Goal: Task Accomplishment & Management: Complete application form

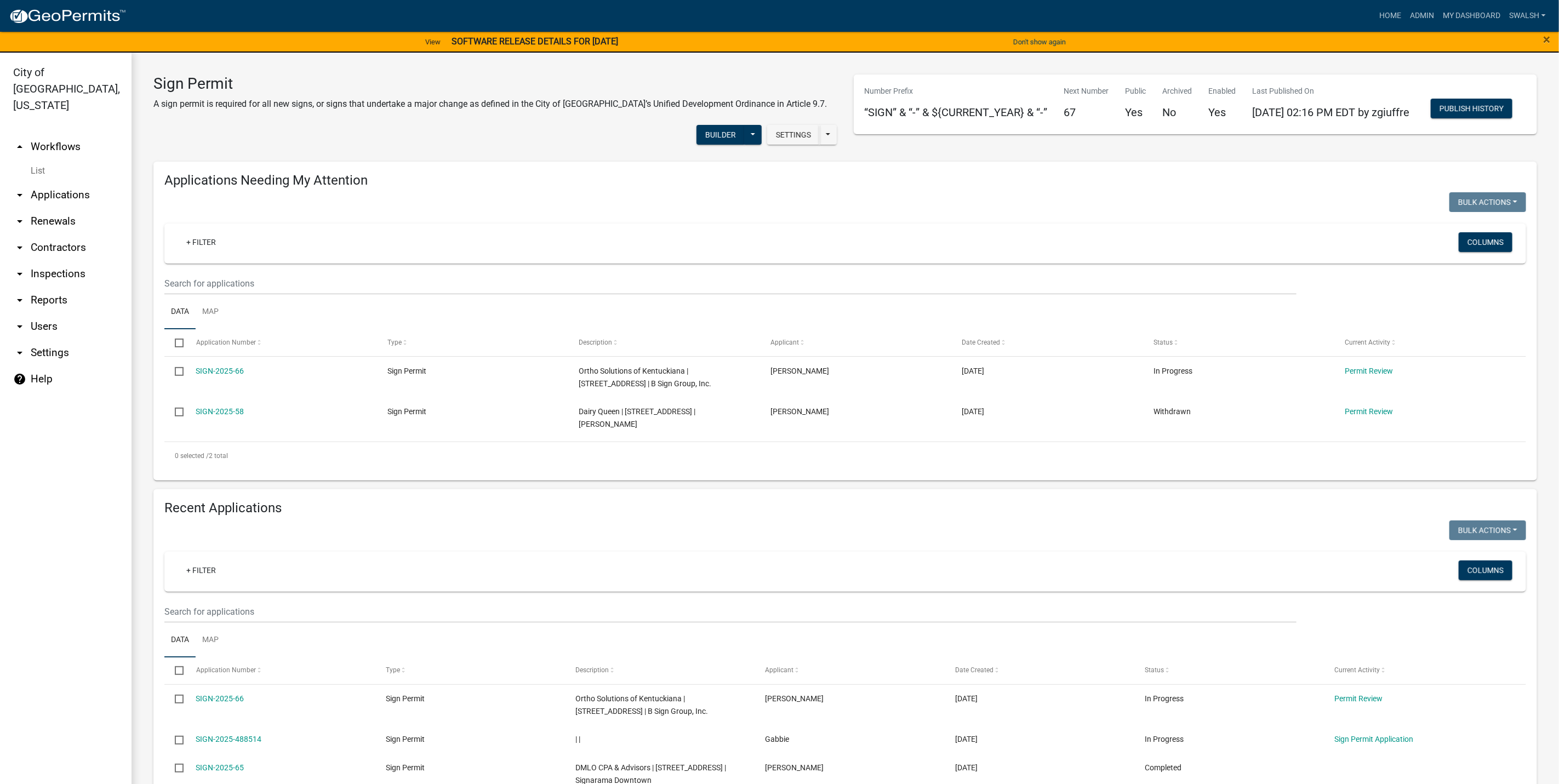
scroll to position [397, 0]
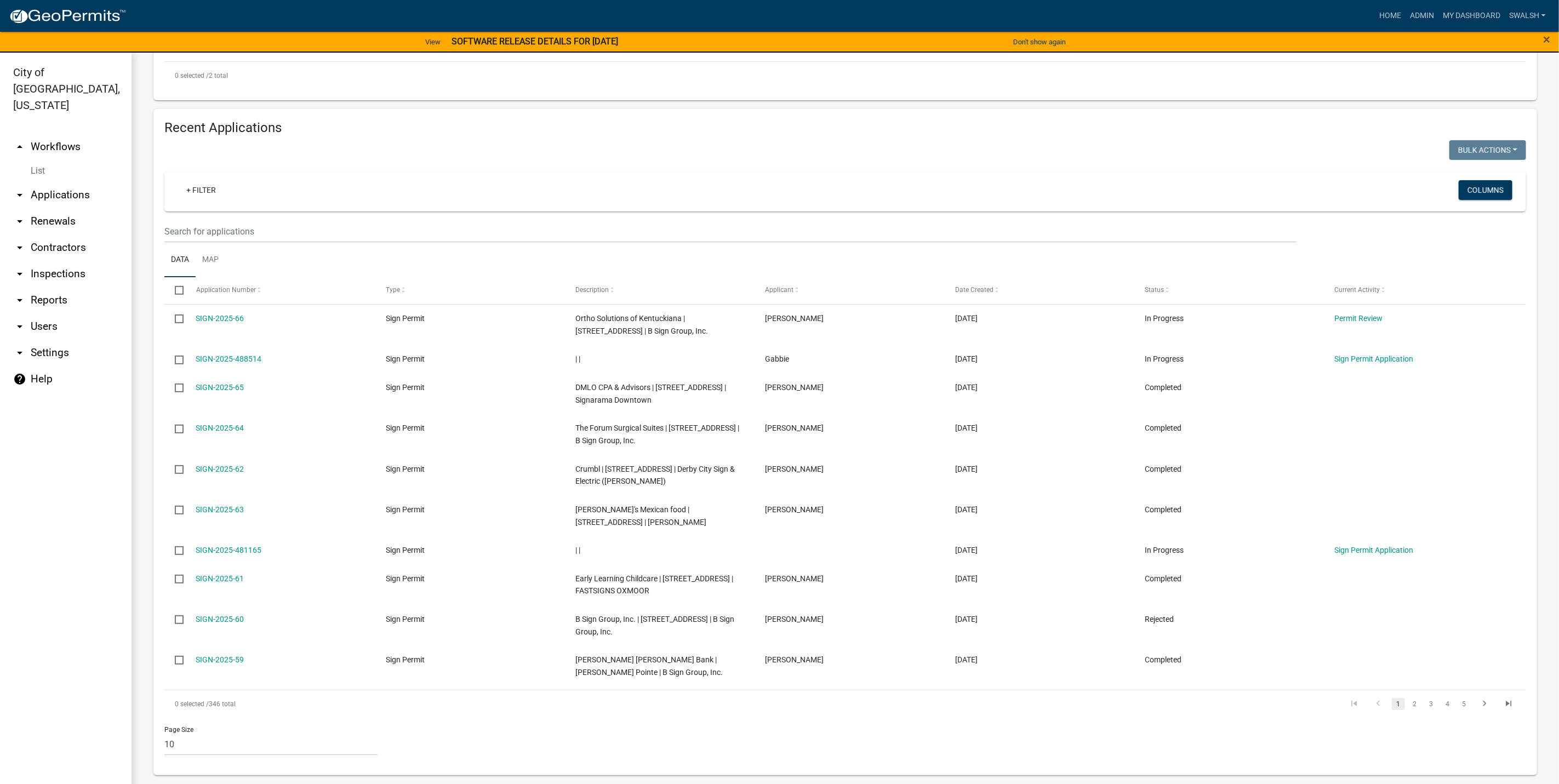
click at [64, 133] on link "arrow_drop_up Workflows" at bounding box center [65, 146] width 132 height 26
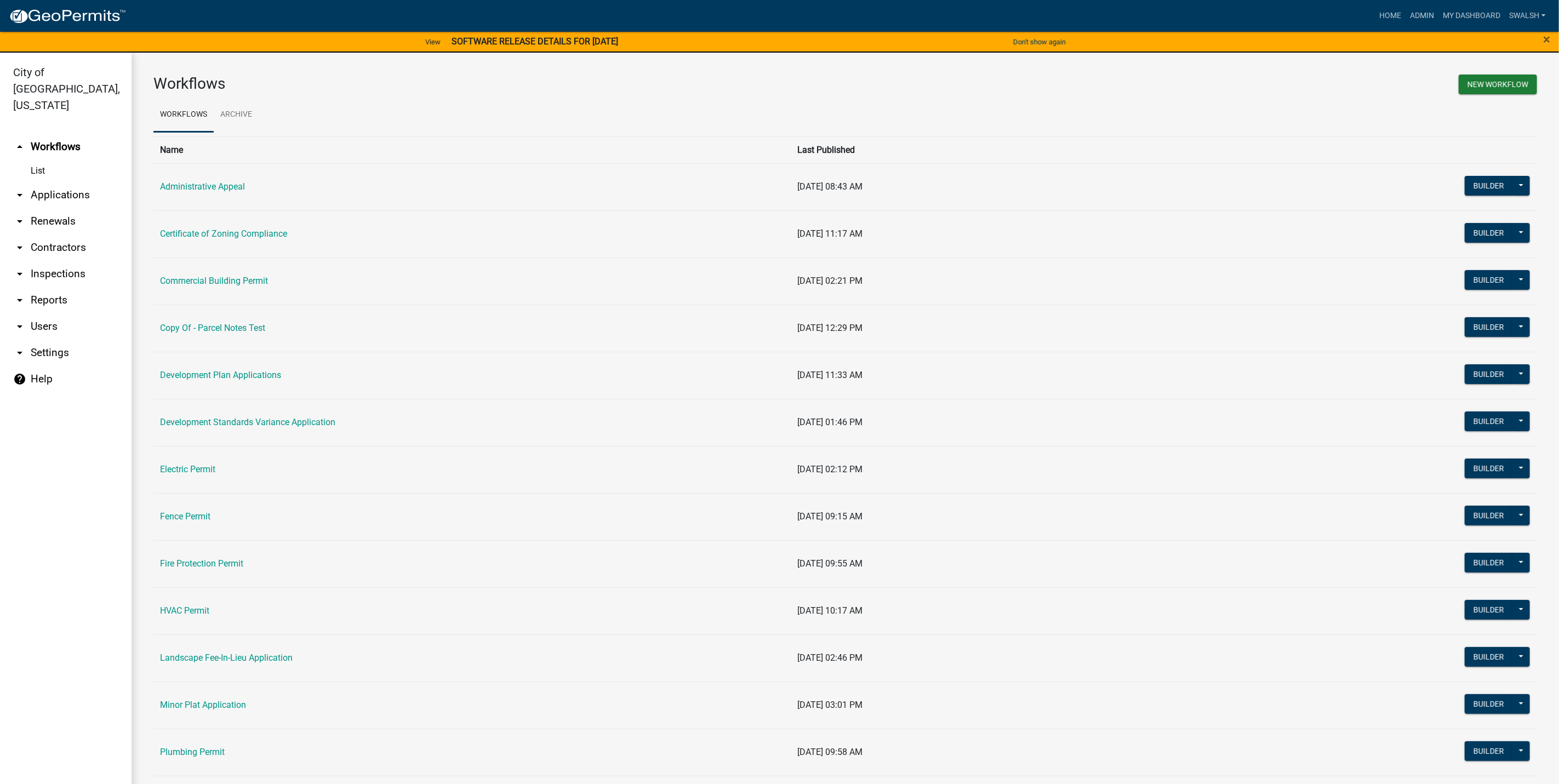
scroll to position [164, 0]
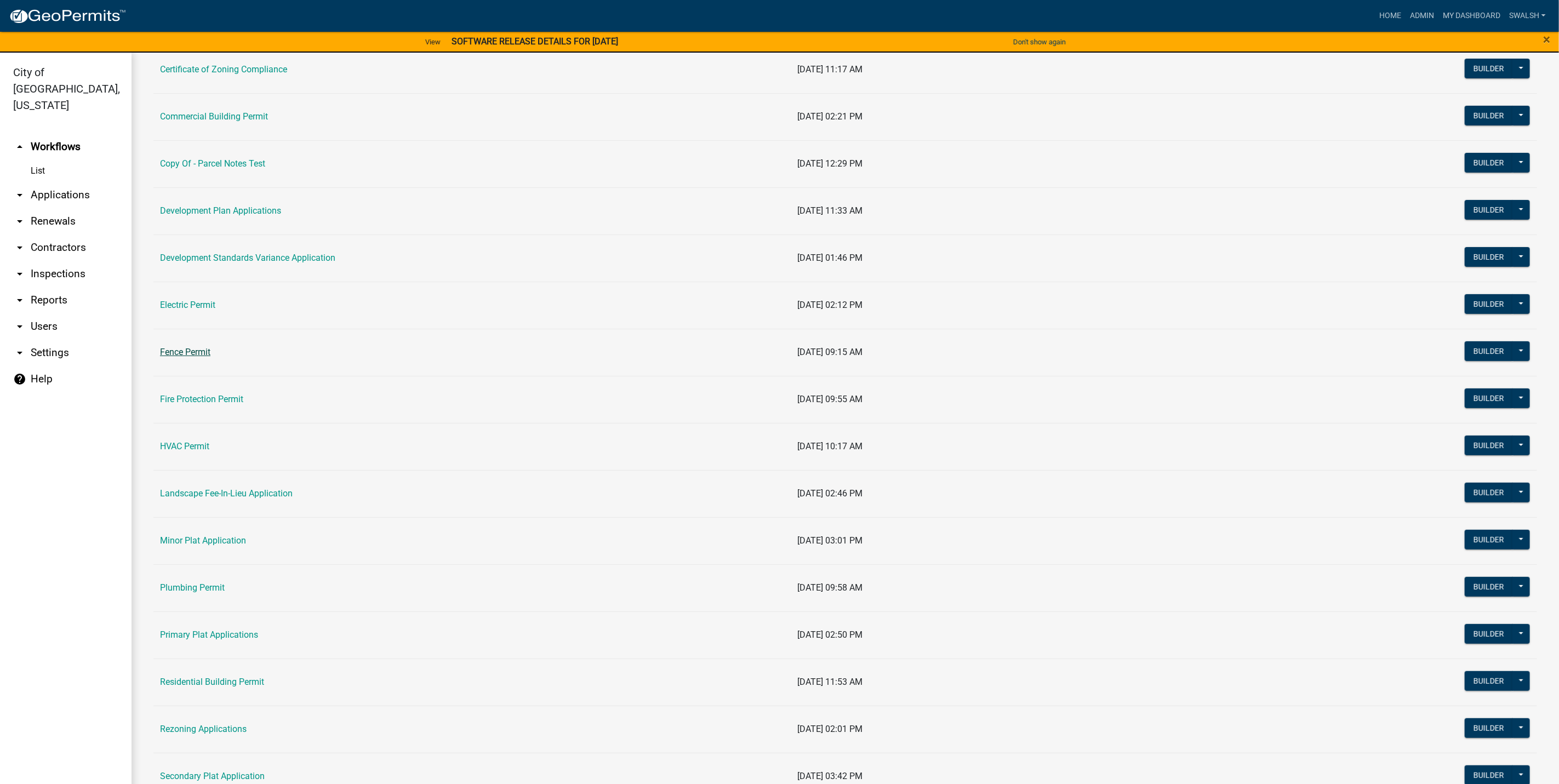
click at [204, 357] on link "Fence Permit" at bounding box center [185, 351] width 51 height 11
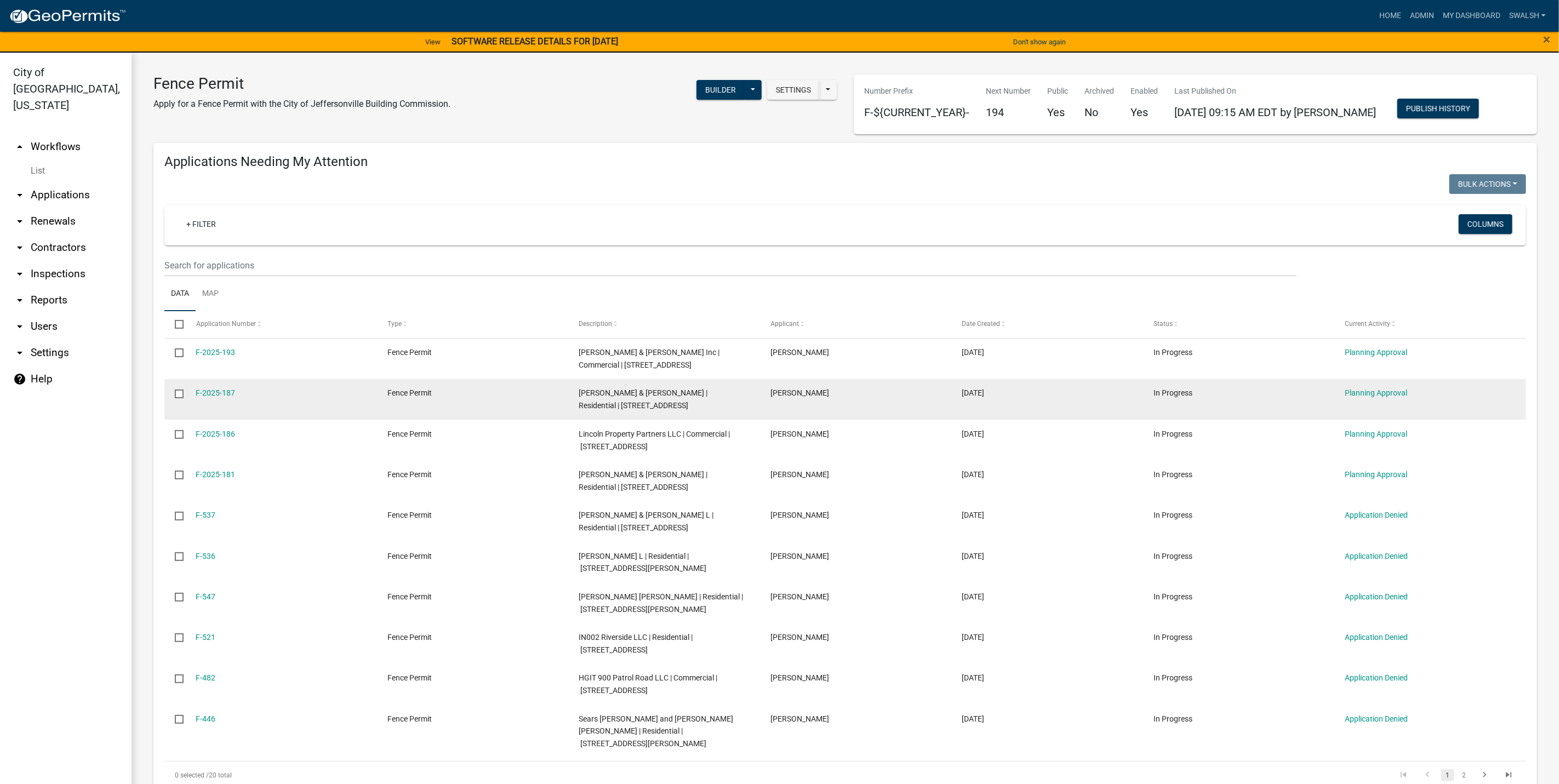
click at [1384, 387] on datatable-body-cell "Planning Approval" at bounding box center [1430, 399] width 192 height 40
click at [1378, 387] on div "Planning Approval" at bounding box center [1429, 392] width 170 height 12
click at [1369, 389] on link "Planning Approval" at bounding box center [1376, 392] width 62 height 9
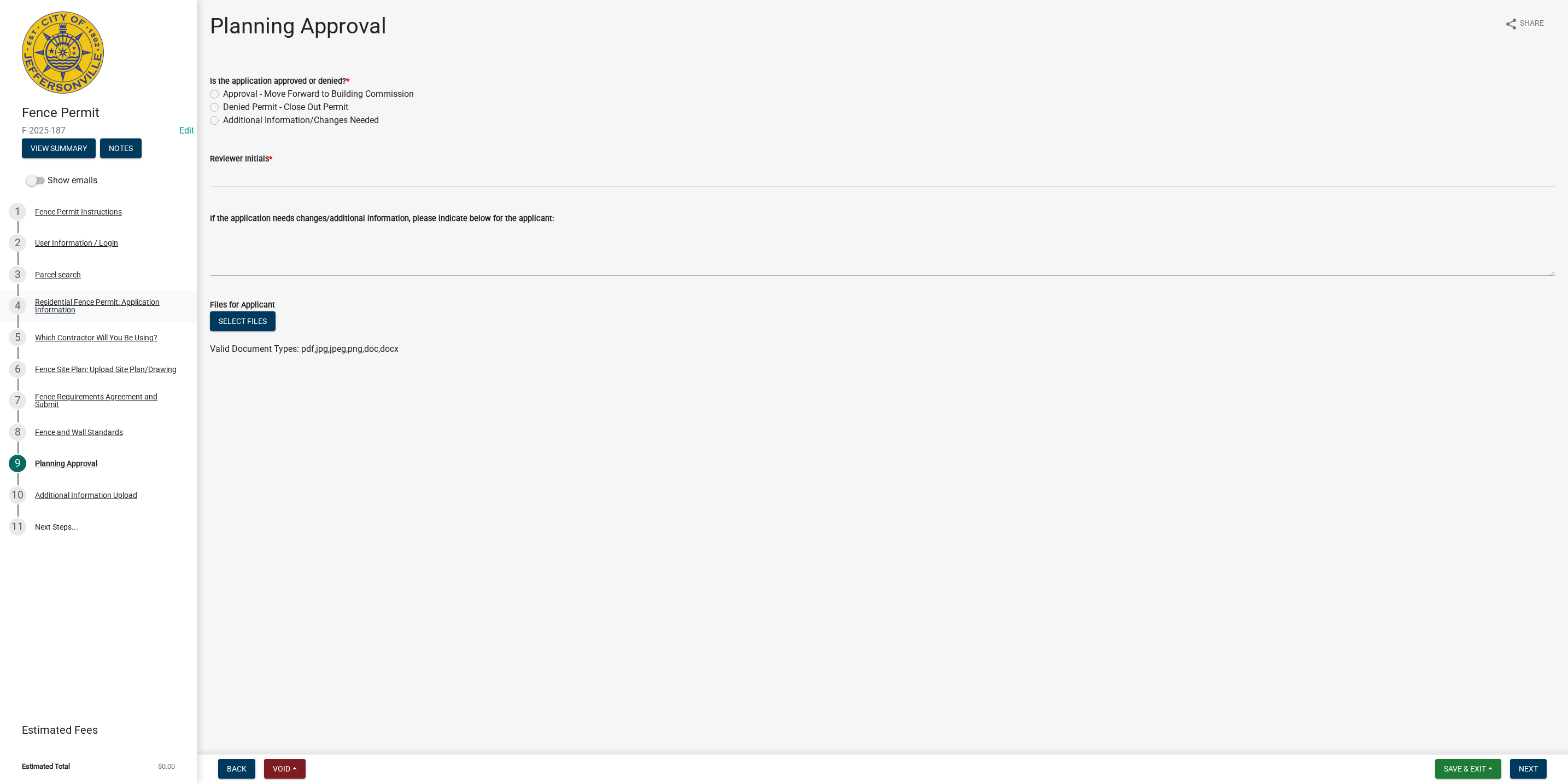
click at [109, 290] on link "4 Residential Fence Permit: Application Information" at bounding box center [98, 306] width 196 height 32
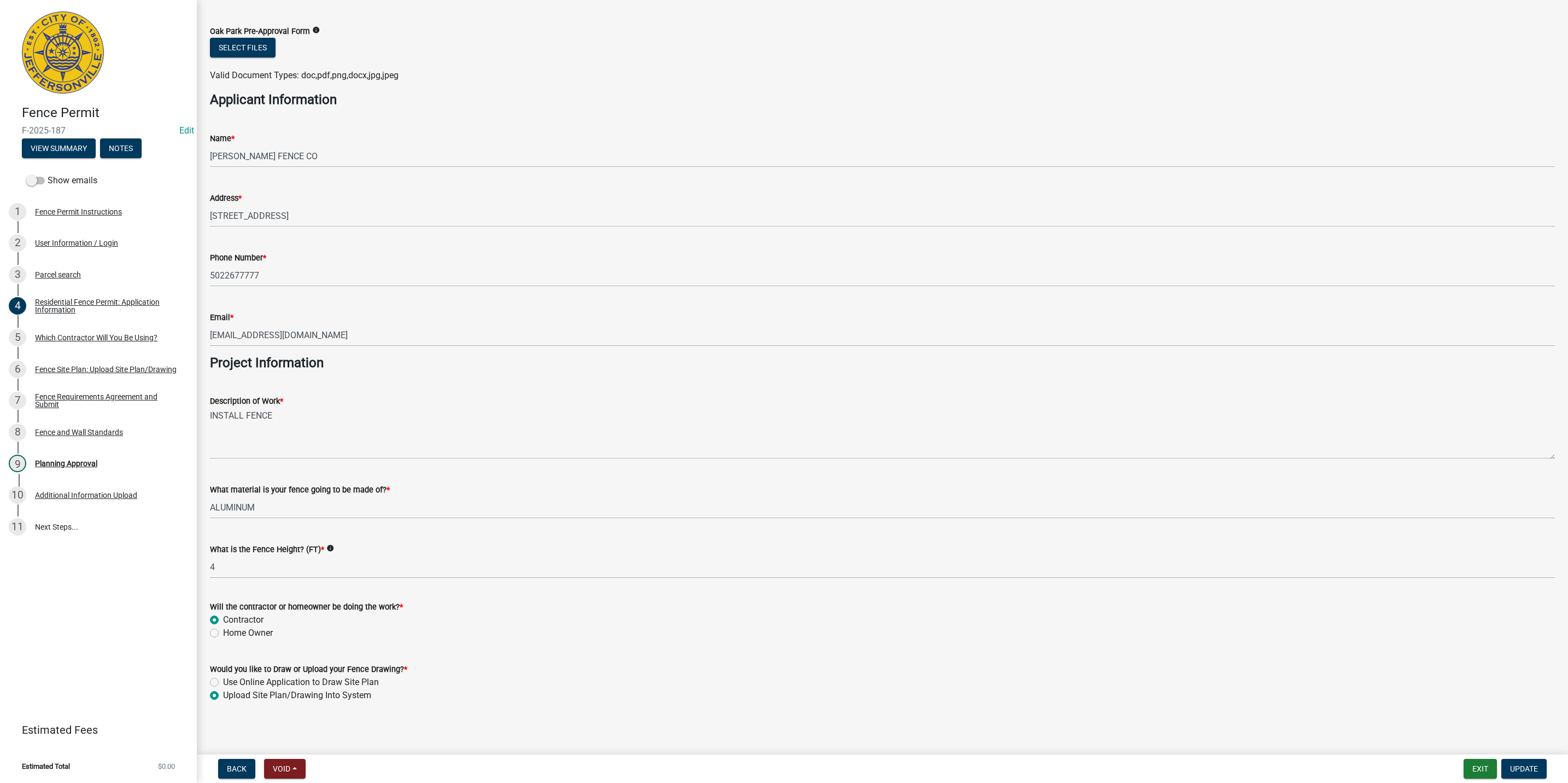
scroll to position [606, 0]
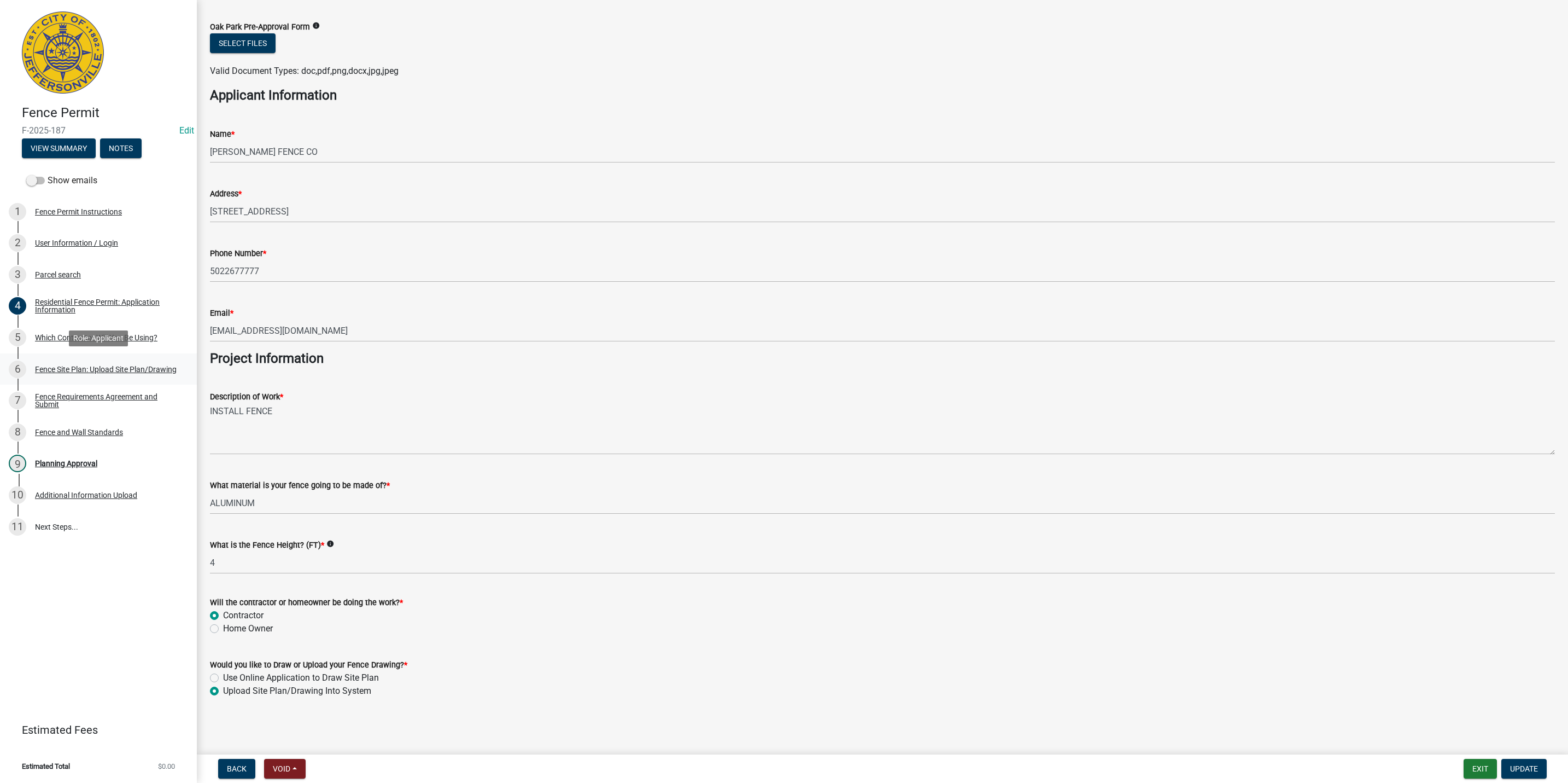
click at [142, 360] on div "6 Fence Site Plan: Upload Site Plan/Drawing" at bounding box center [94, 369] width 170 height 17
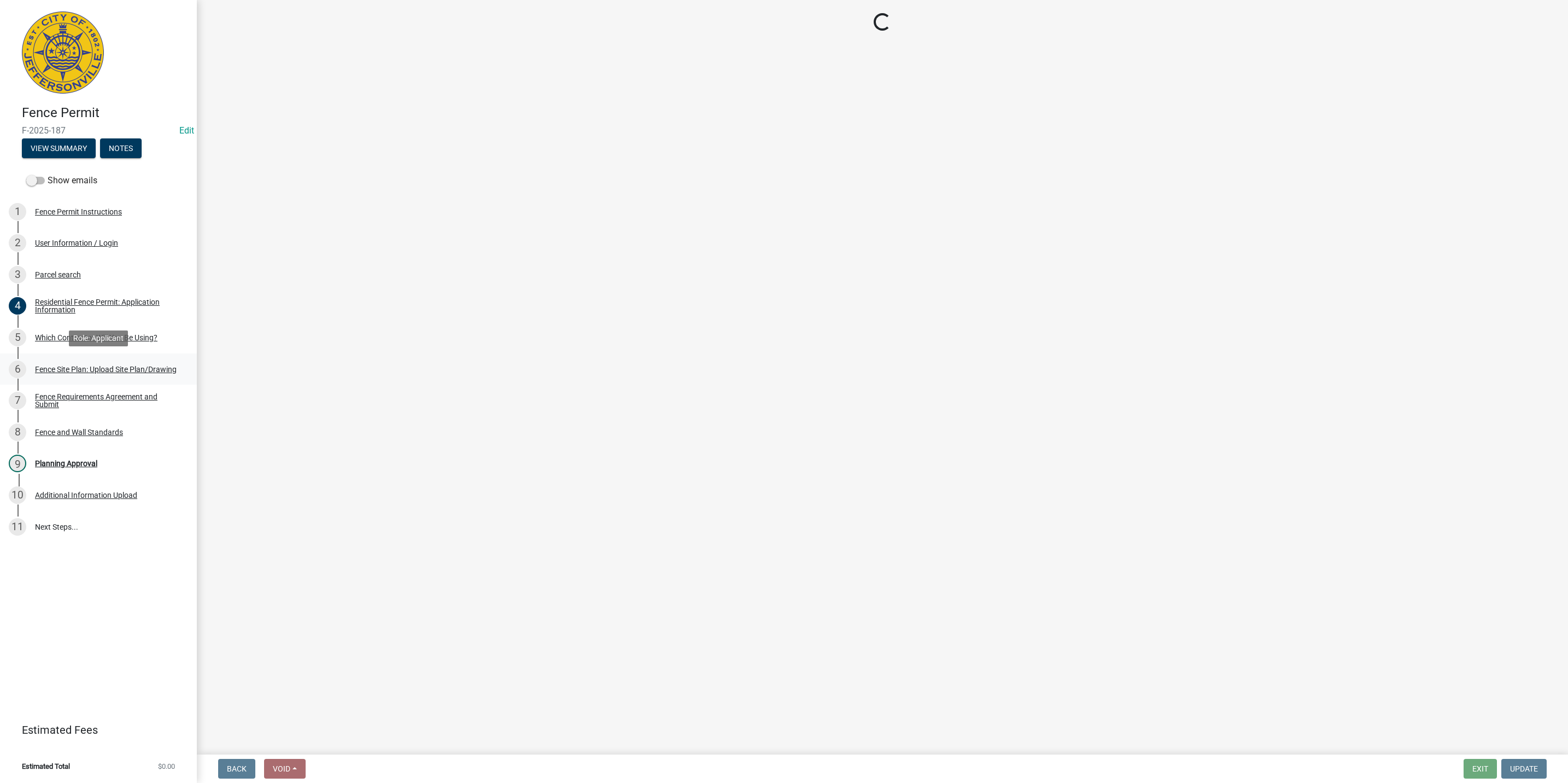
scroll to position [0, 0]
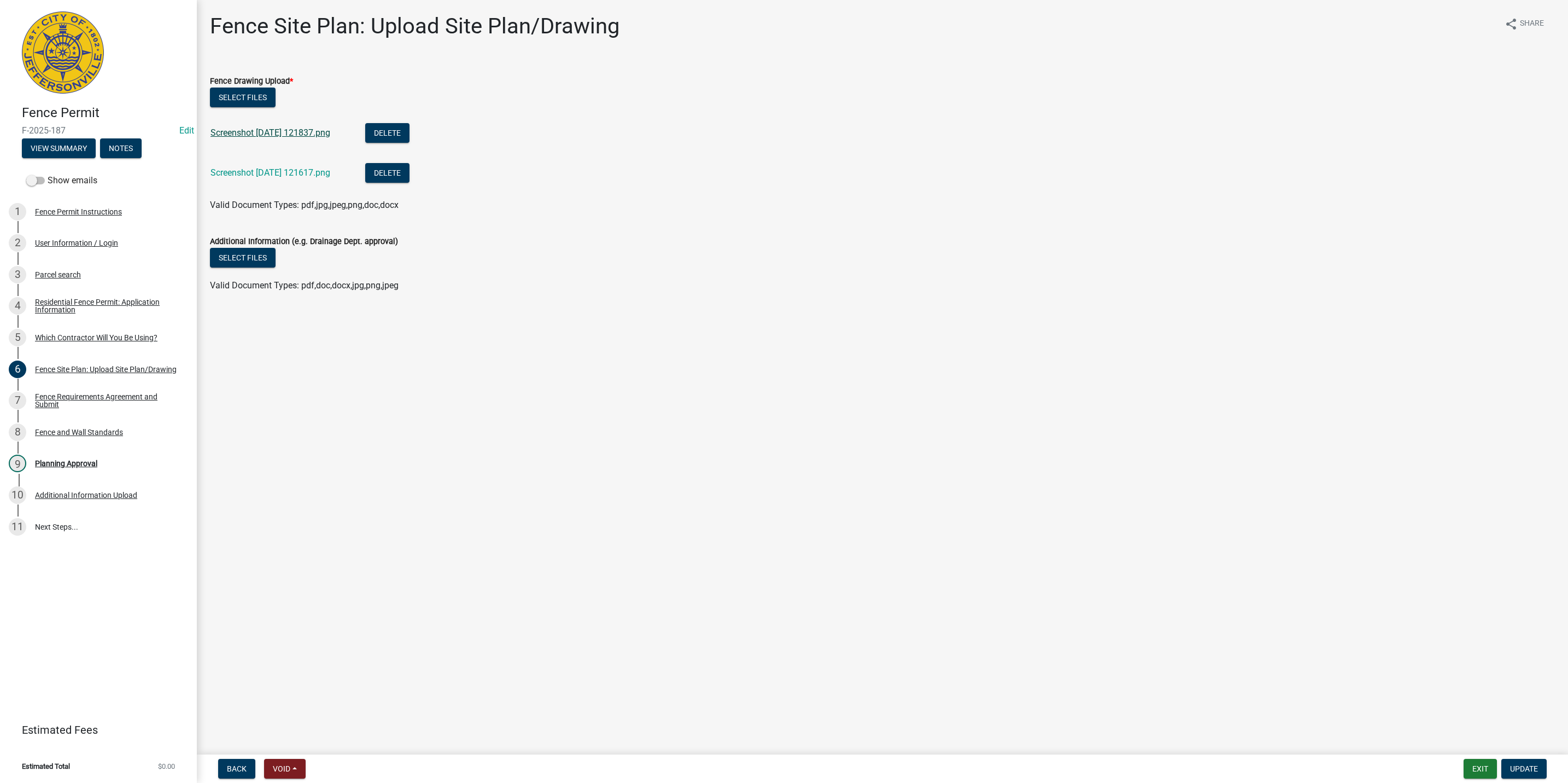
click at [315, 136] on link "Screenshot [DATE] 121837.png" at bounding box center [270, 132] width 120 height 11
click at [304, 160] on li "Screenshot [DATE] 121617.png Delete" at bounding box center [882, 174] width 1345 height 40
click at [304, 163] on div "Screenshot [DATE] 121617.png" at bounding box center [279, 173] width 137 height 22
click at [306, 166] on div "Screenshot [DATE] 121617.png" at bounding box center [279, 173] width 137 height 22
drag, startPoint x: 306, startPoint y: 166, endPoint x: 300, endPoint y: 172, distance: 8.5
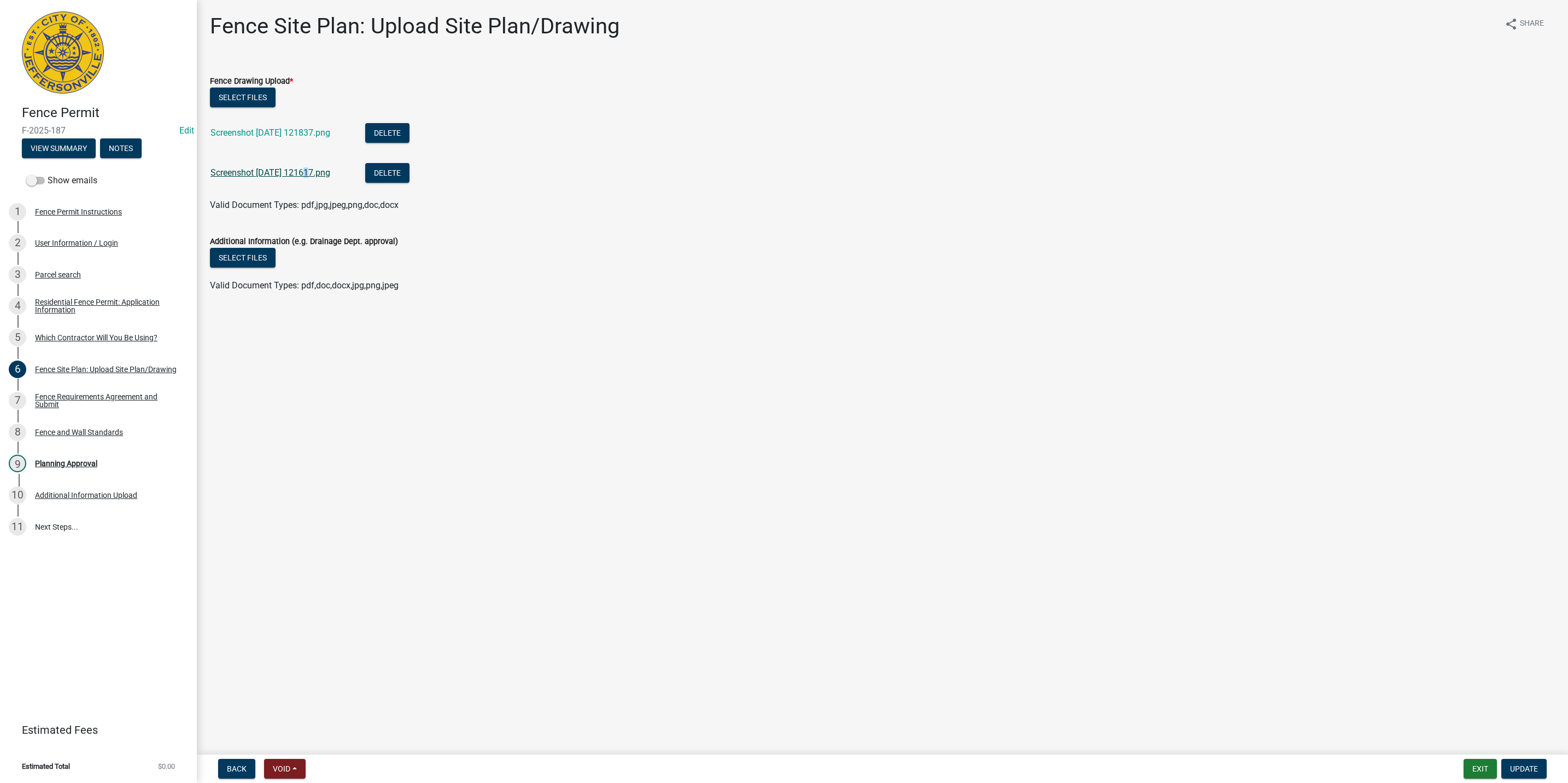
click at [300, 172] on link "Screenshot [DATE] 121617.png" at bounding box center [270, 173] width 120 height 11
click at [1519, 756] on nav "Back Void Withdraw Lock Expire Void Exit Update" at bounding box center [881, 769] width 1371 height 29
click at [1520, 760] on button "Update" at bounding box center [1523, 769] width 45 height 20
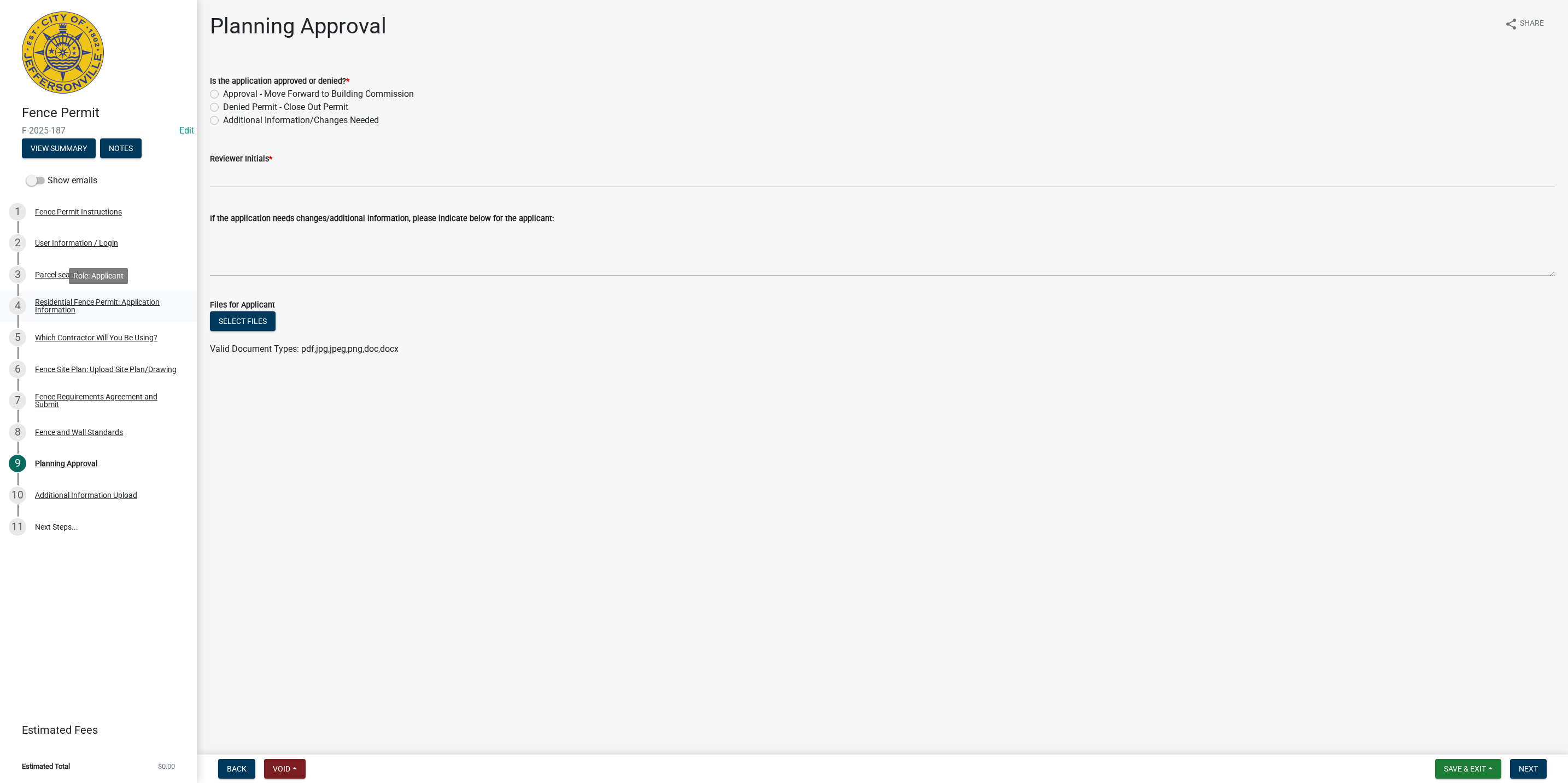
click at [72, 308] on div "Residential Fence Permit: Application Information" at bounding box center [107, 306] width 145 height 15
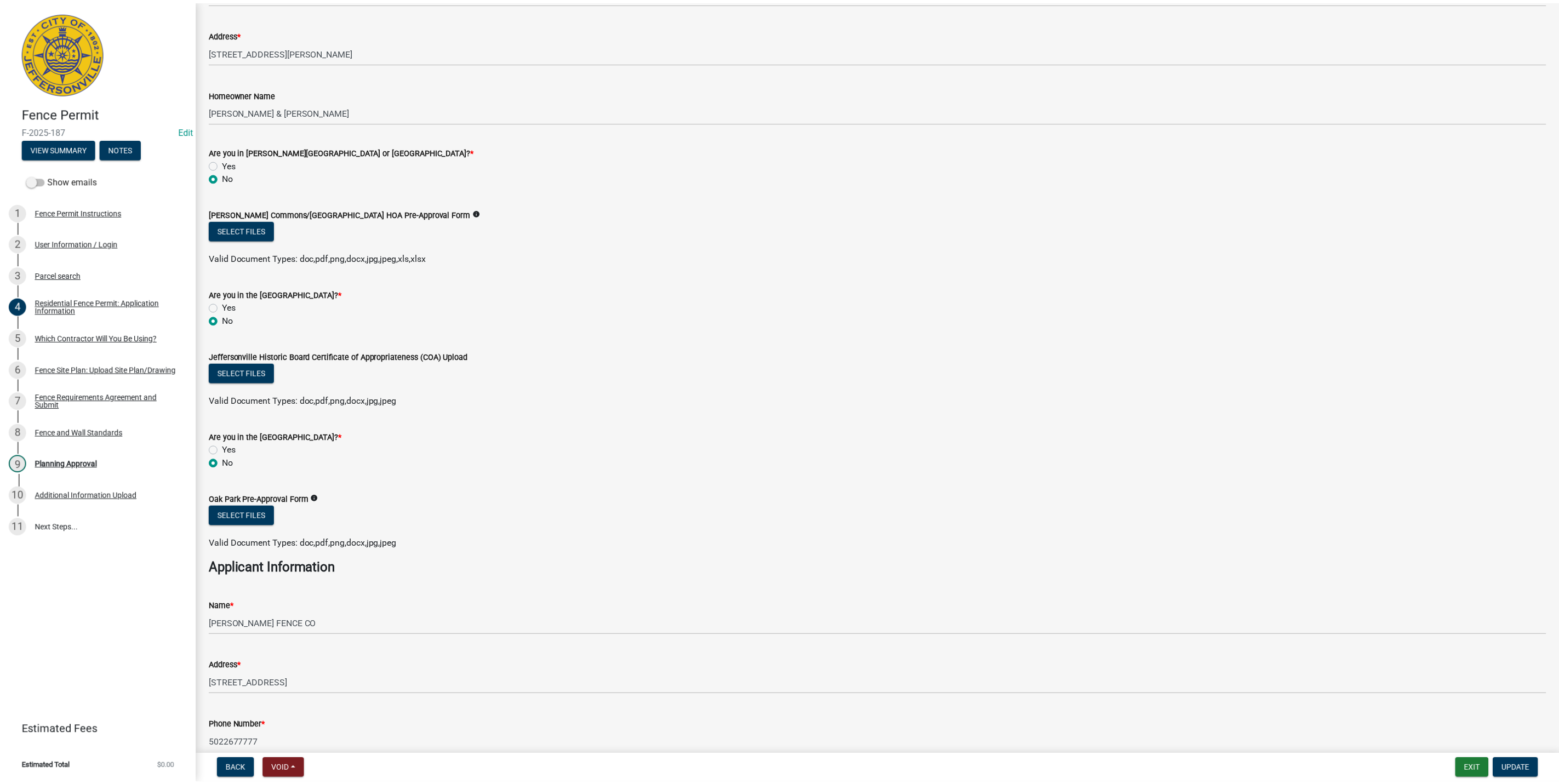
scroll to position [606, 0]
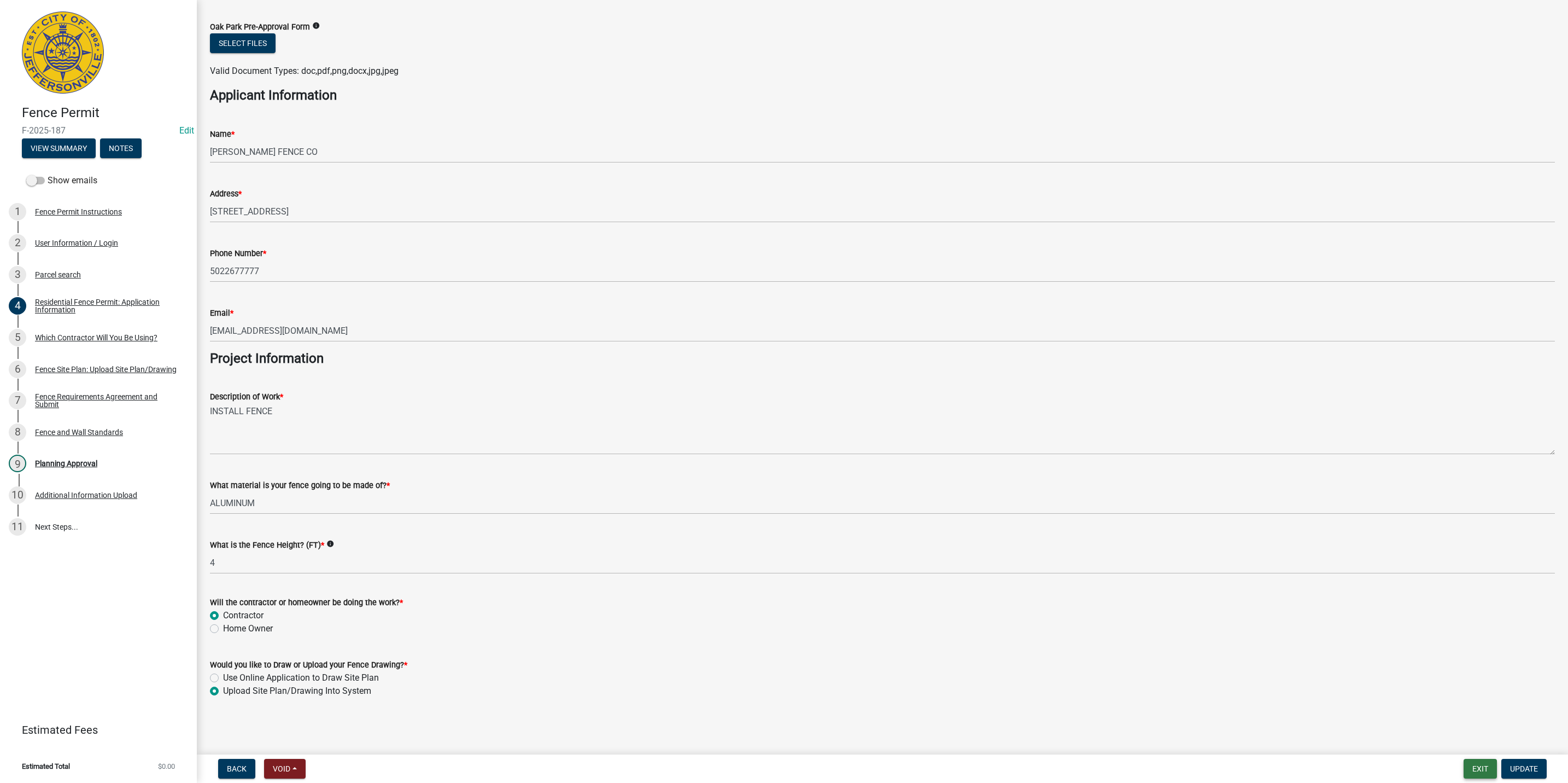
click at [1478, 771] on button "Exit" at bounding box center [1480, 769] width 34 height 20
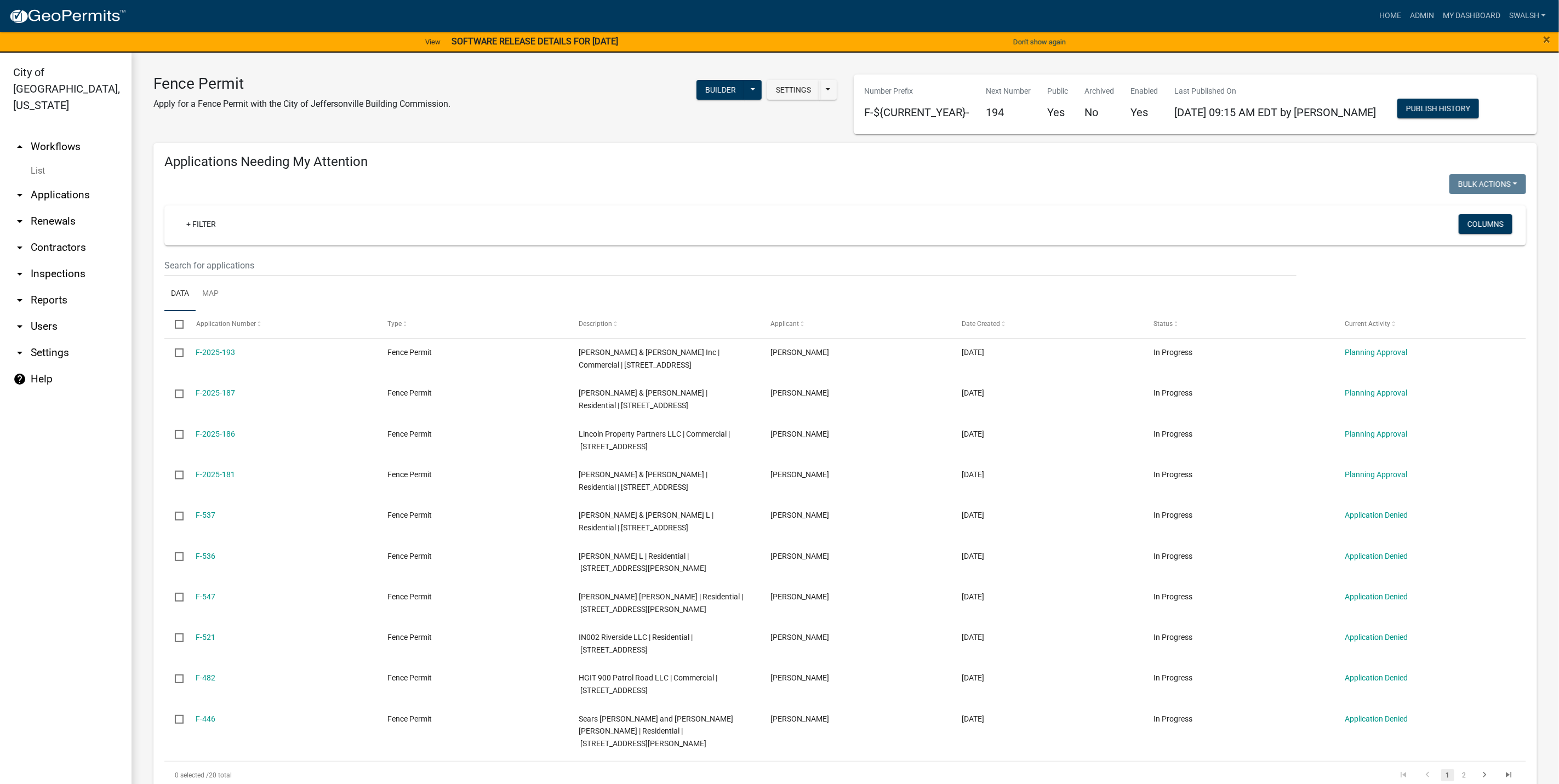
click at [75, 133] on link "arrow_drop_up Workflows" at bounding box center [65, 146] width 132 height 26
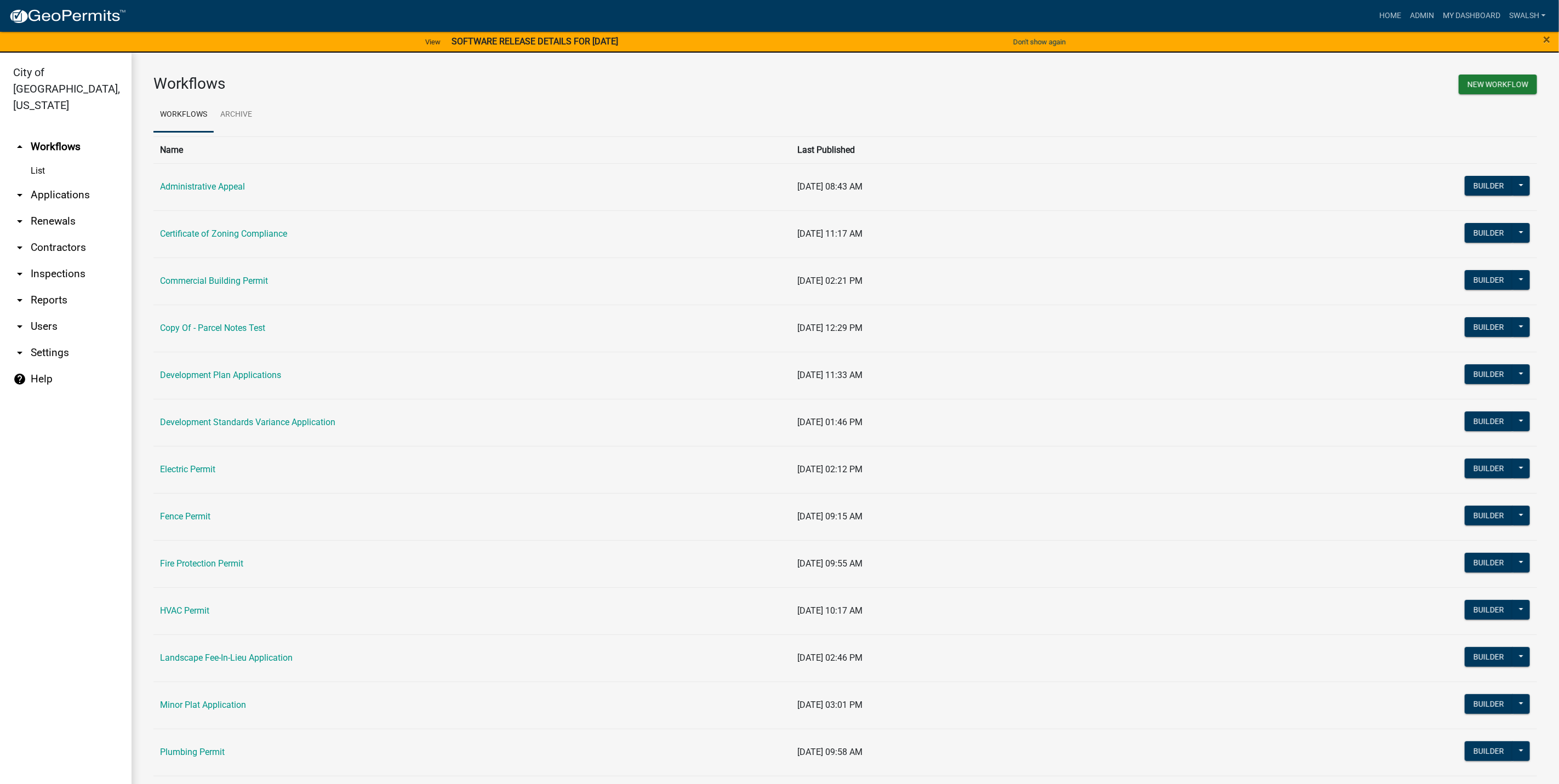
click at [79, 181] on link "arrow_drop_down Applications" at bounding box center [65, 194] width 132 height 26
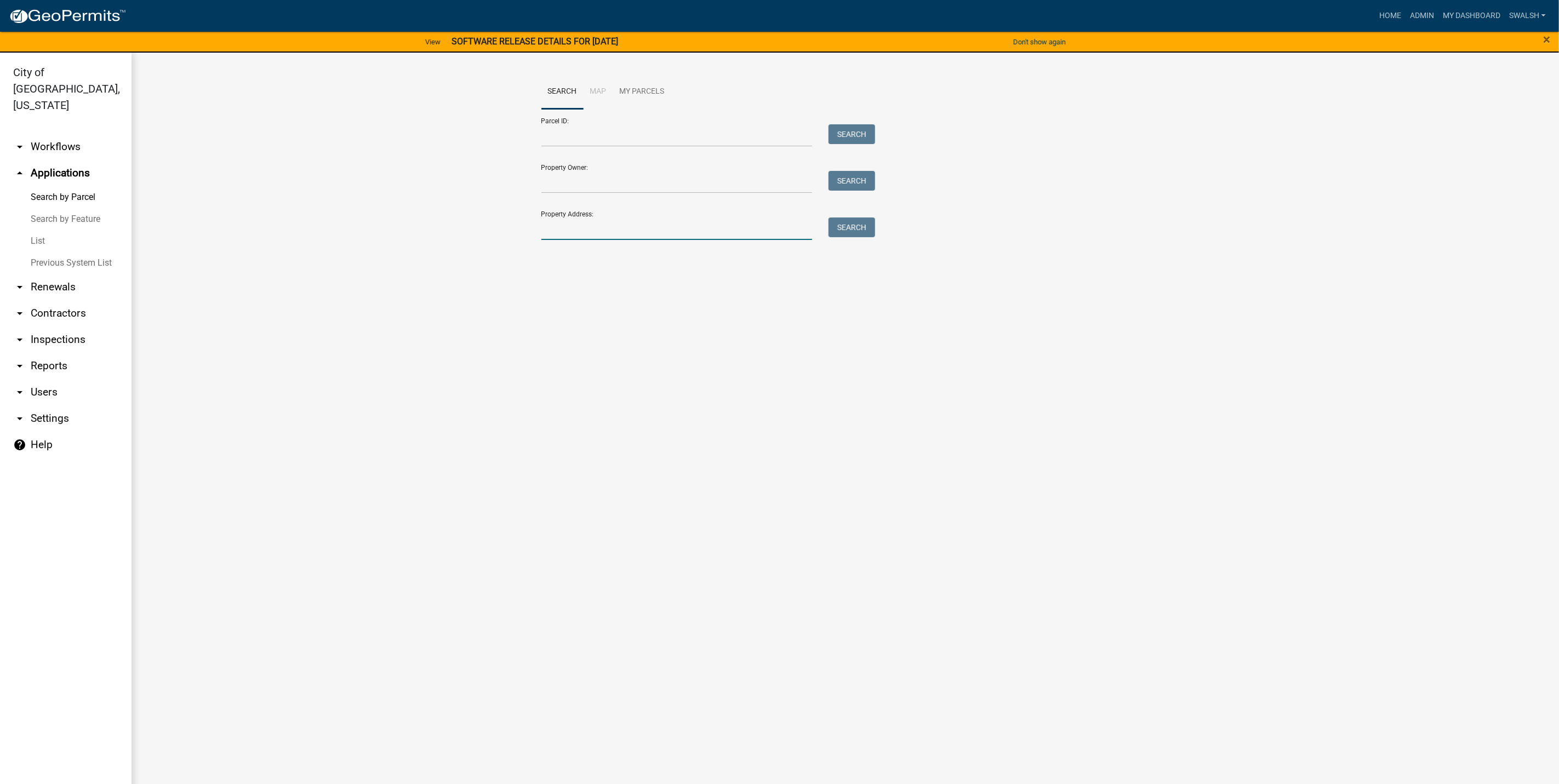
click at [612, 226] on input "Property Address:" at bounding box center [677, 228] width 271 height 22
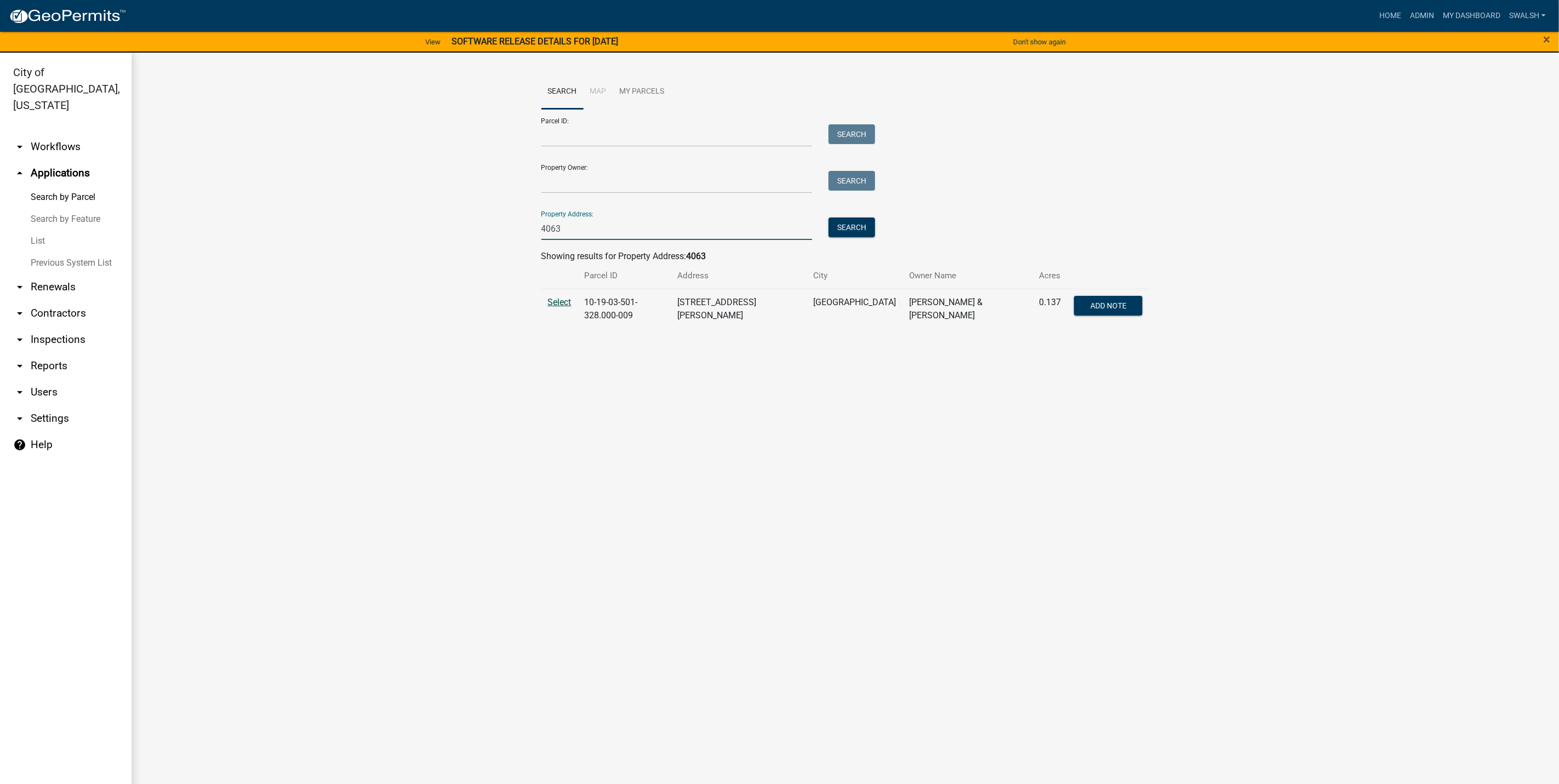
type input "4063"
click at [561, 297] on span "Select" at bounding box center [560, 301] width 24 height 11
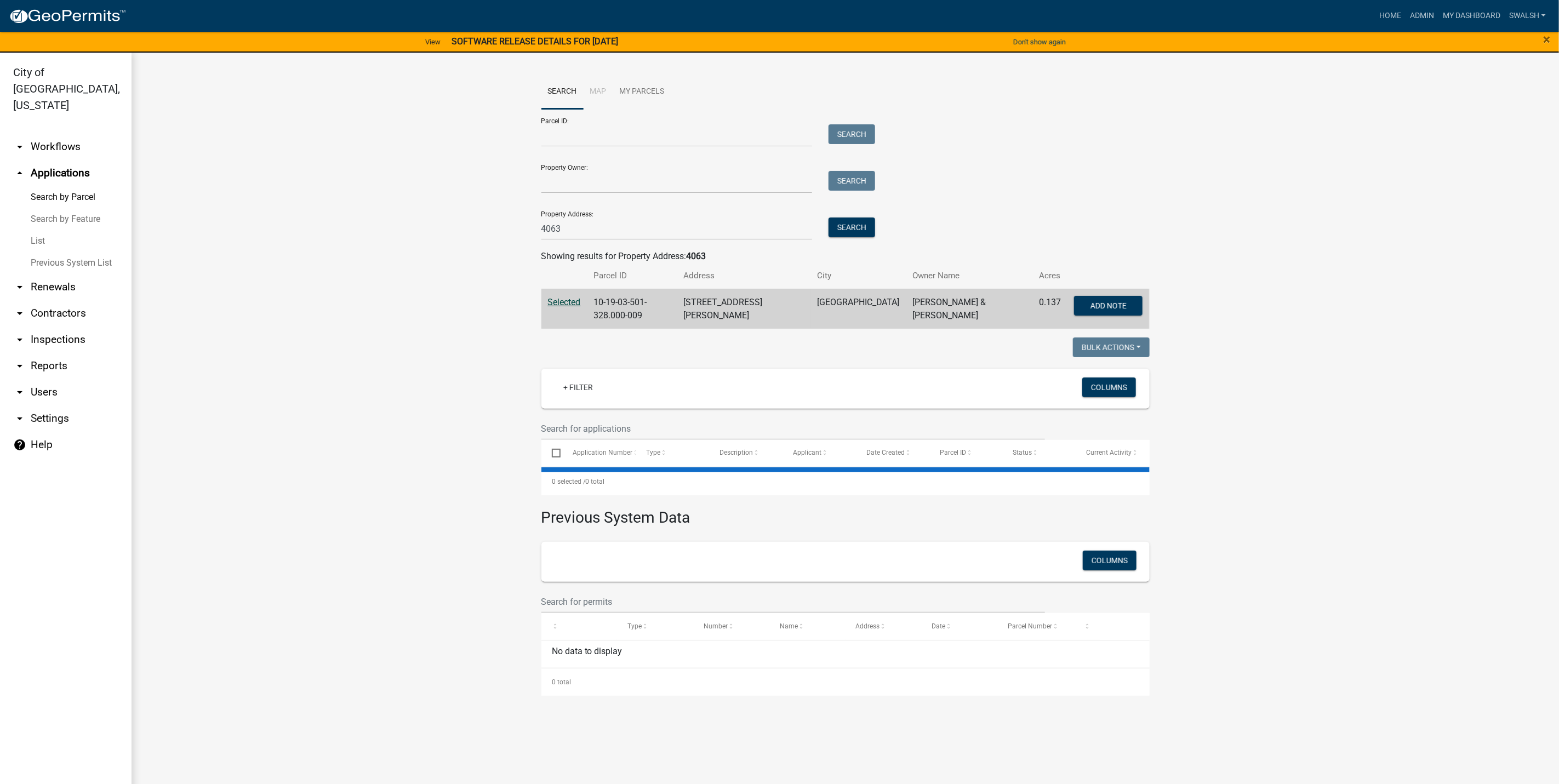
click at [561, 305] on span "Selected" at bounding box center [564, 301] width 33 height 11
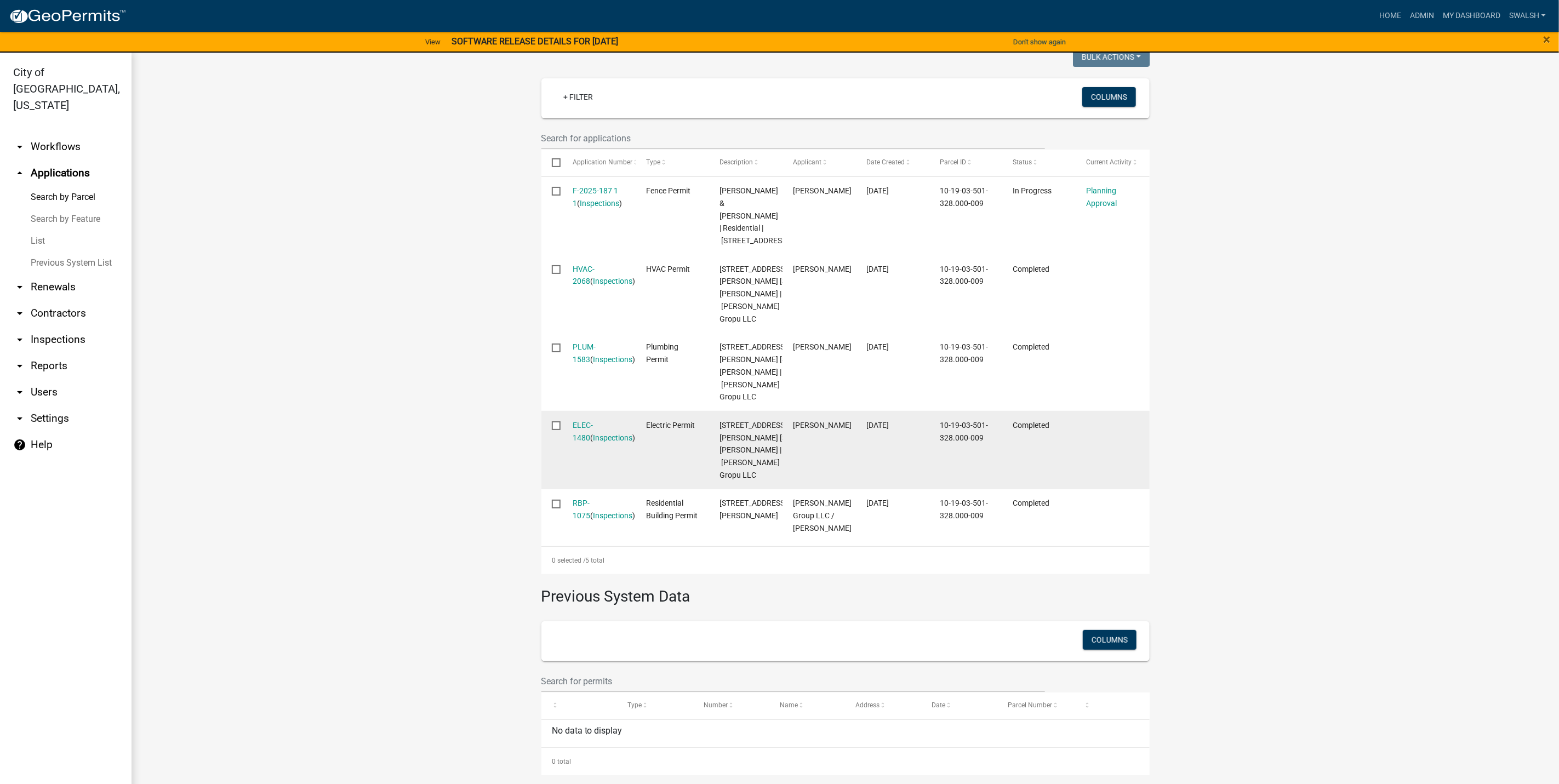
scroll to position [328, 0]
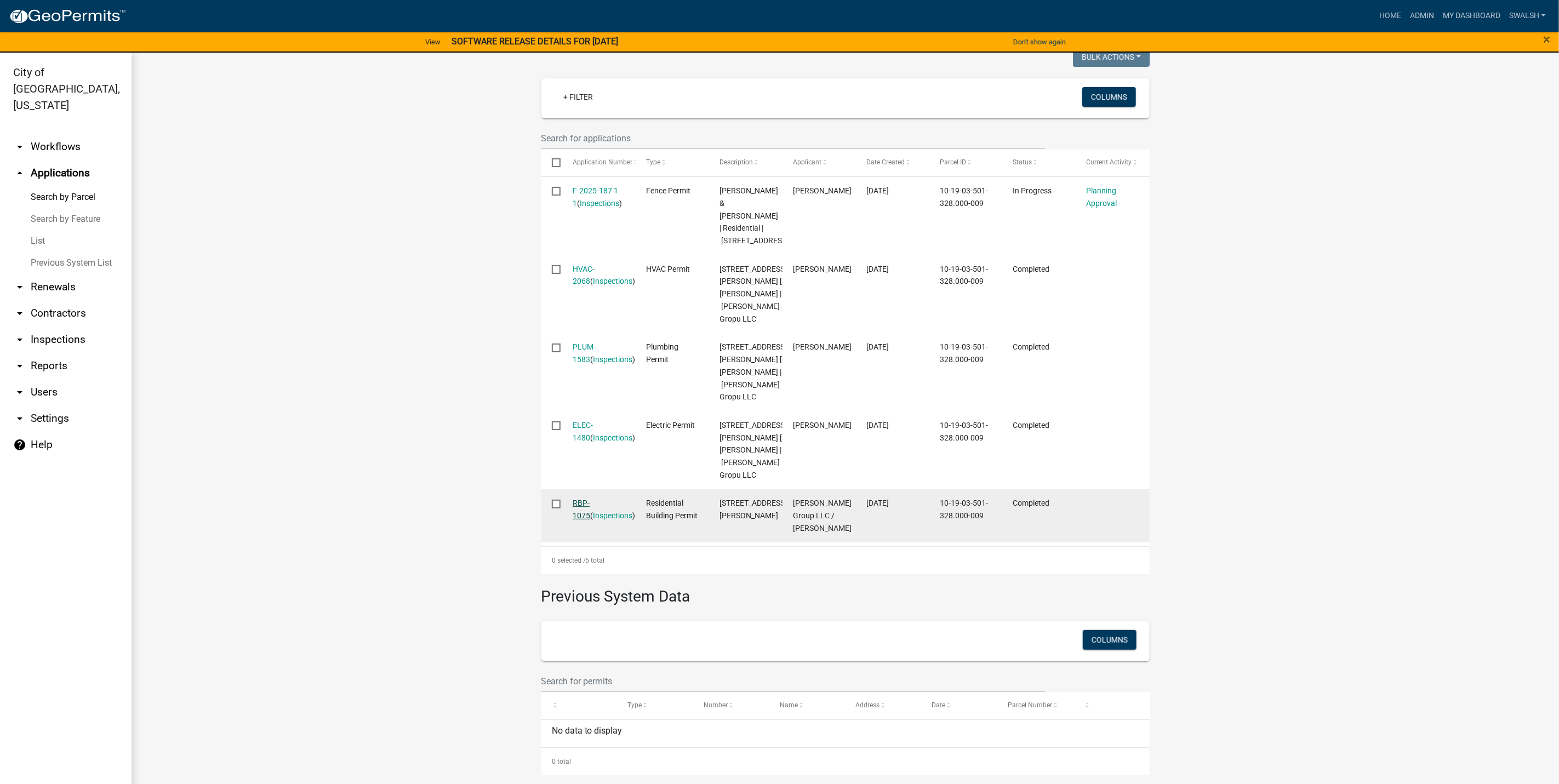
click at [587, 520] on link "RBP-1075" at bounding box center [581, 509] width 17 height 21
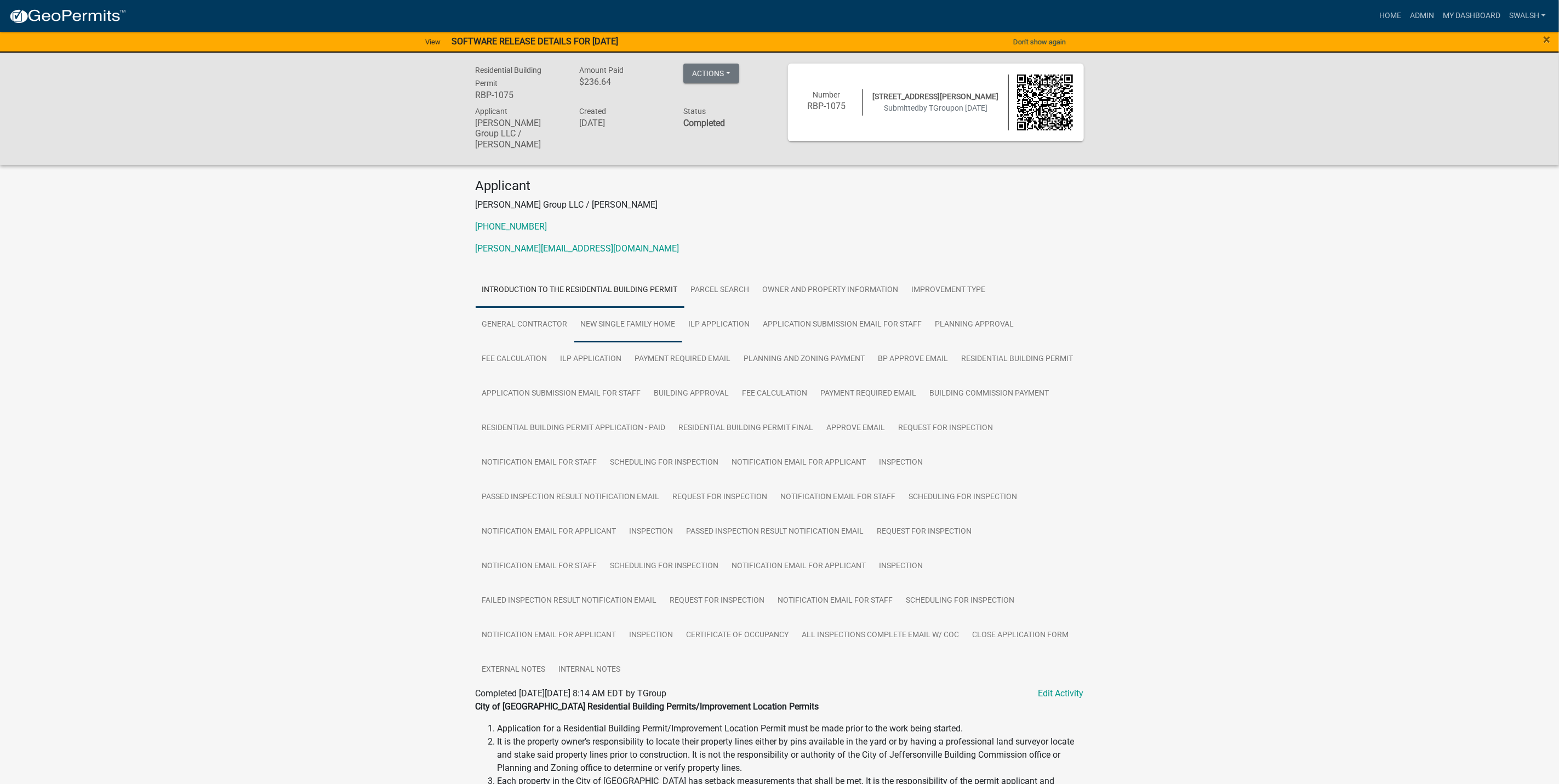
click at [594, 321] on link "New Single Family Home" at bounding box center [628, 324] width 108 height 36
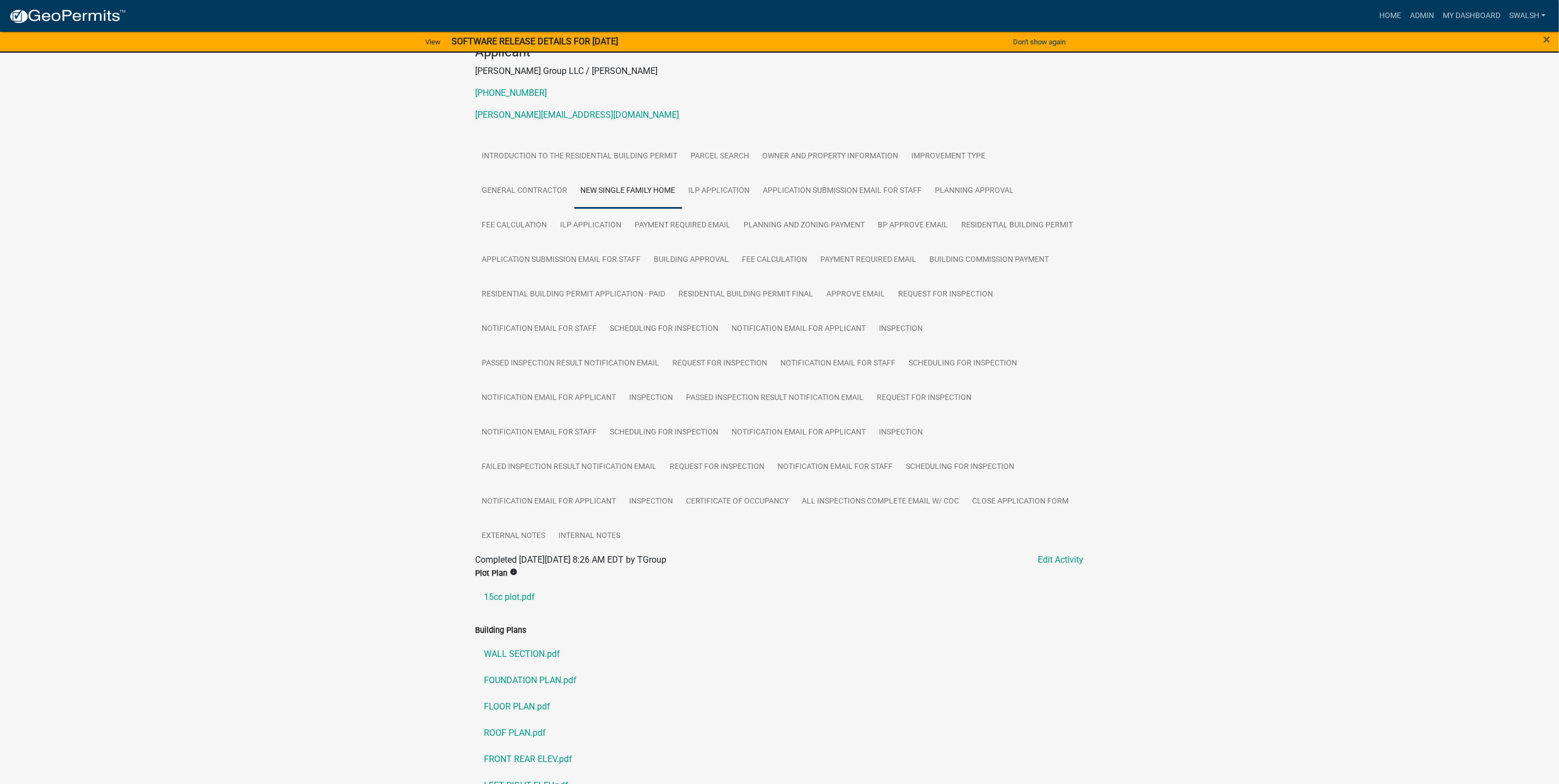
scroll to position [164, 0]
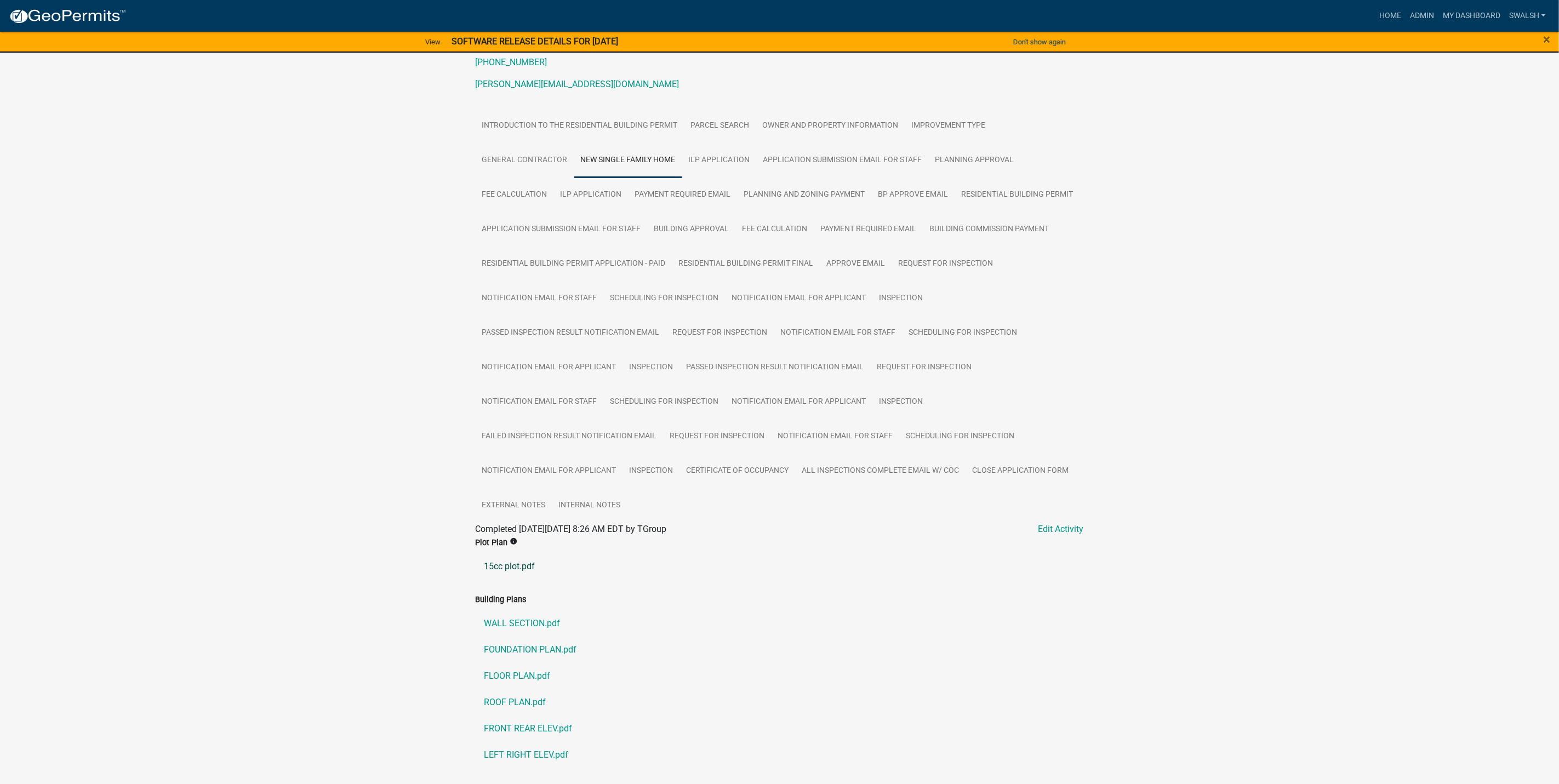
click at [492, 556] on link "15cc plot.pdf" at bounding box center [779, 565] width 608 height 26
click at [1416, 12] on link "Admin" at bounding box center [1422, 16] width 33 height 21
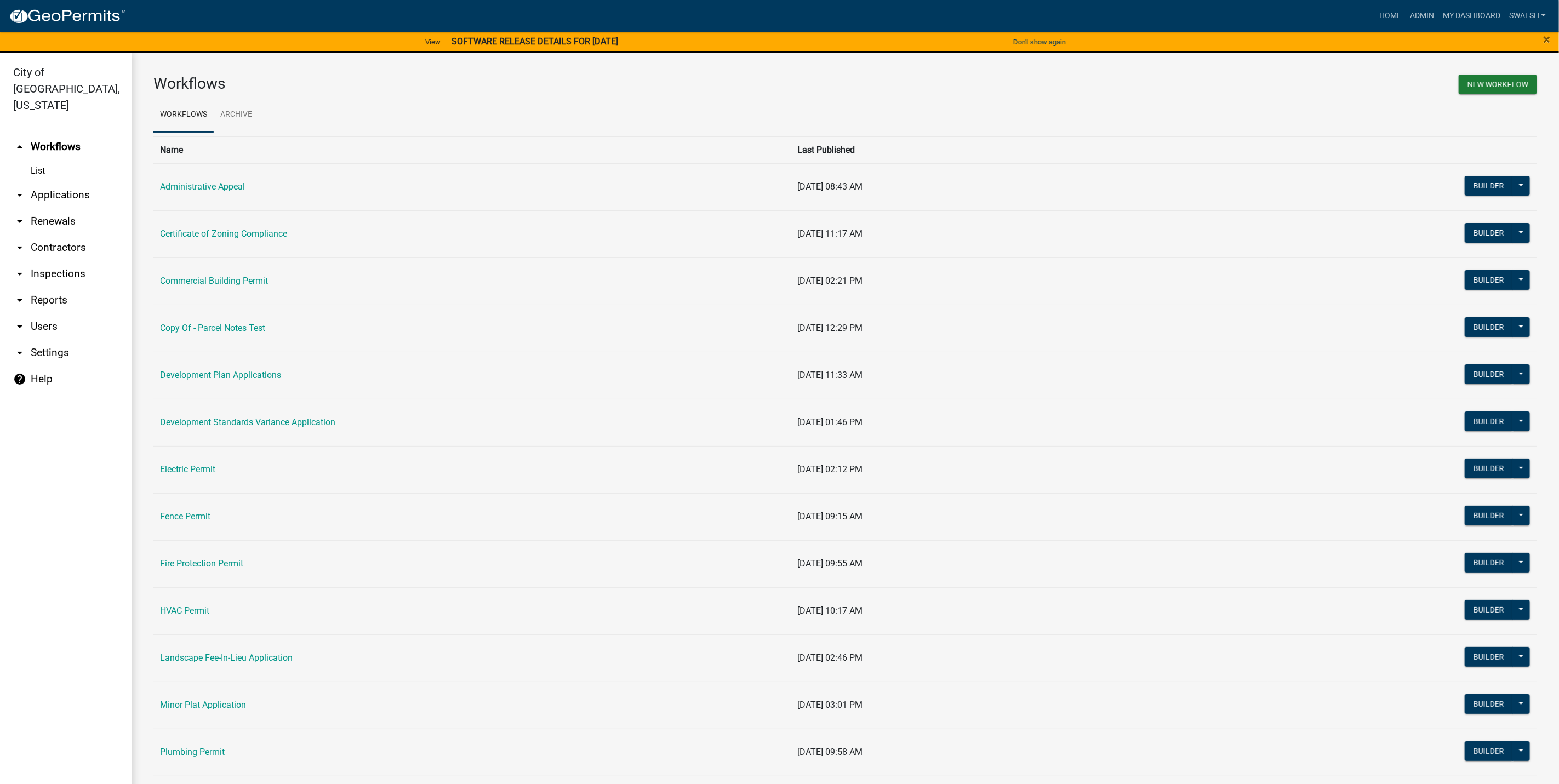
click at [195, 511] on td "Fence Permit" at bounding box center [472, 516] width 637 height 47
click at [196, 518] on link "Fence Permit" at bounding box center [185, 515] width 51 height 11
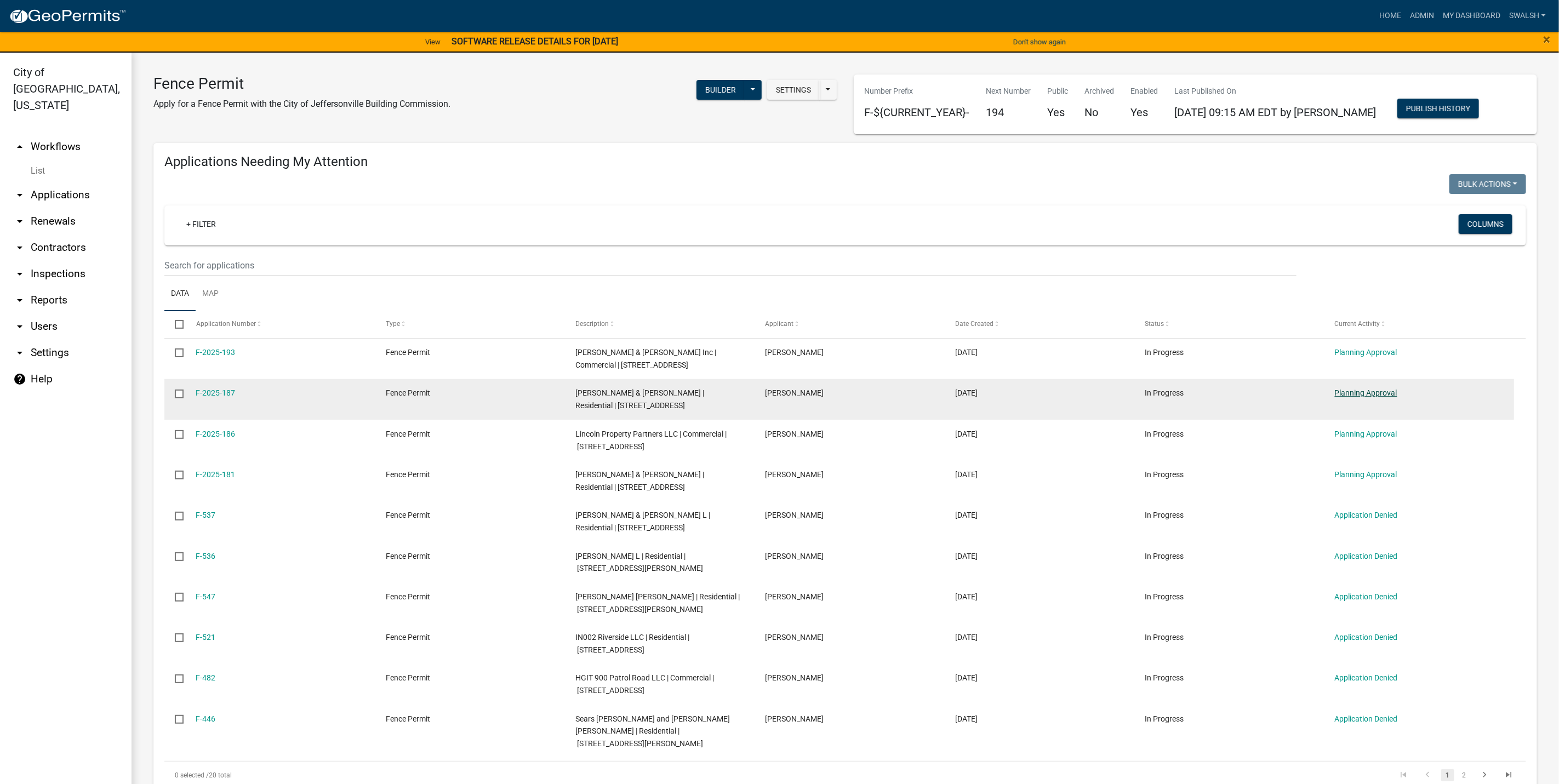
click at [1358, 389] on link "Planning Approval" at bounding box center [1365, 392] width 62 height 9
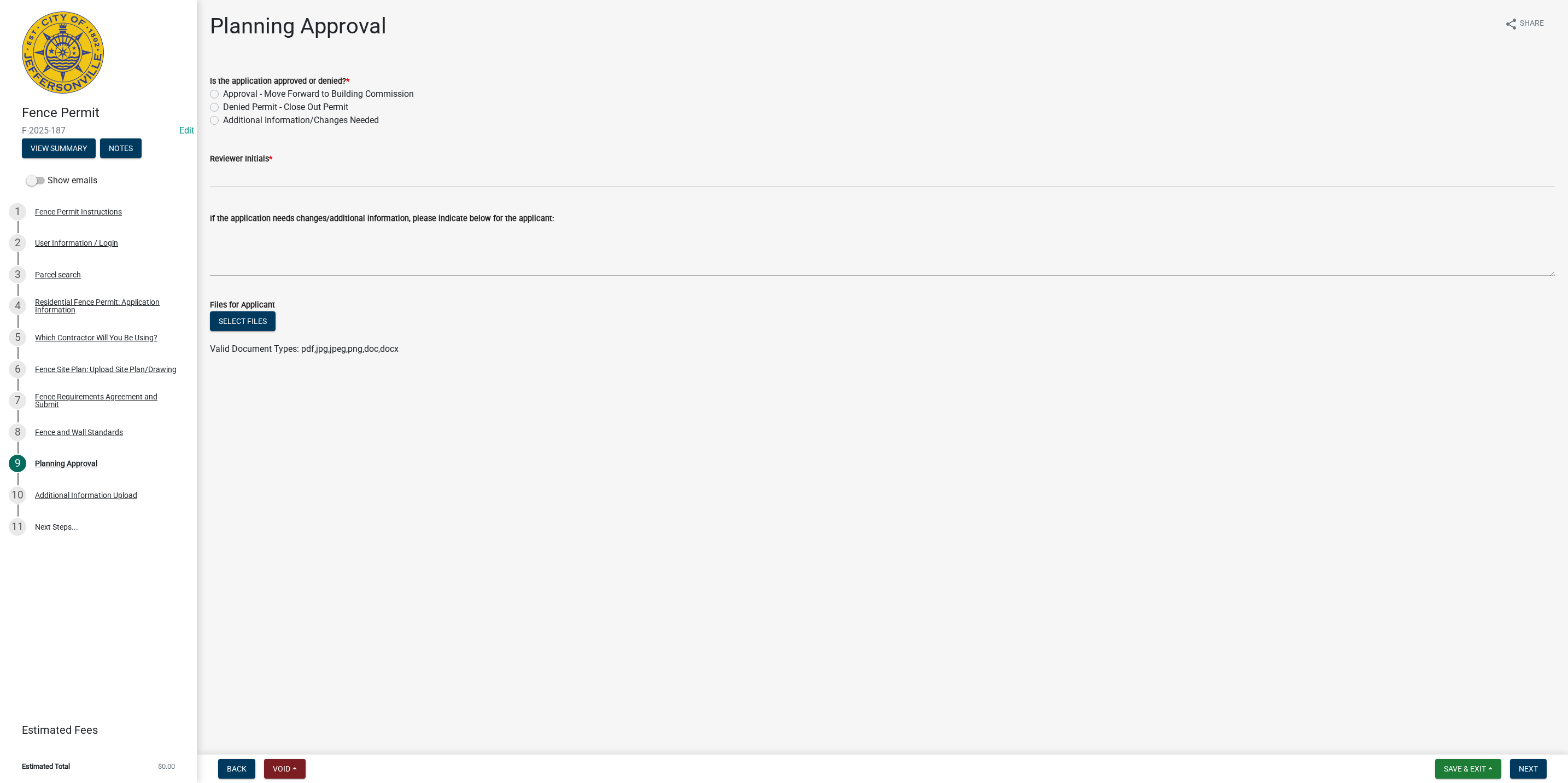
click at [268, 117] on label "Additional Information/Changes Needed" at bounding box center [301, 121] width 156 height 13
click at [230, 117] on input "Additional Information/Changes Needed" at bounding box center [226, 117] width 7 height 7
radio input "true"
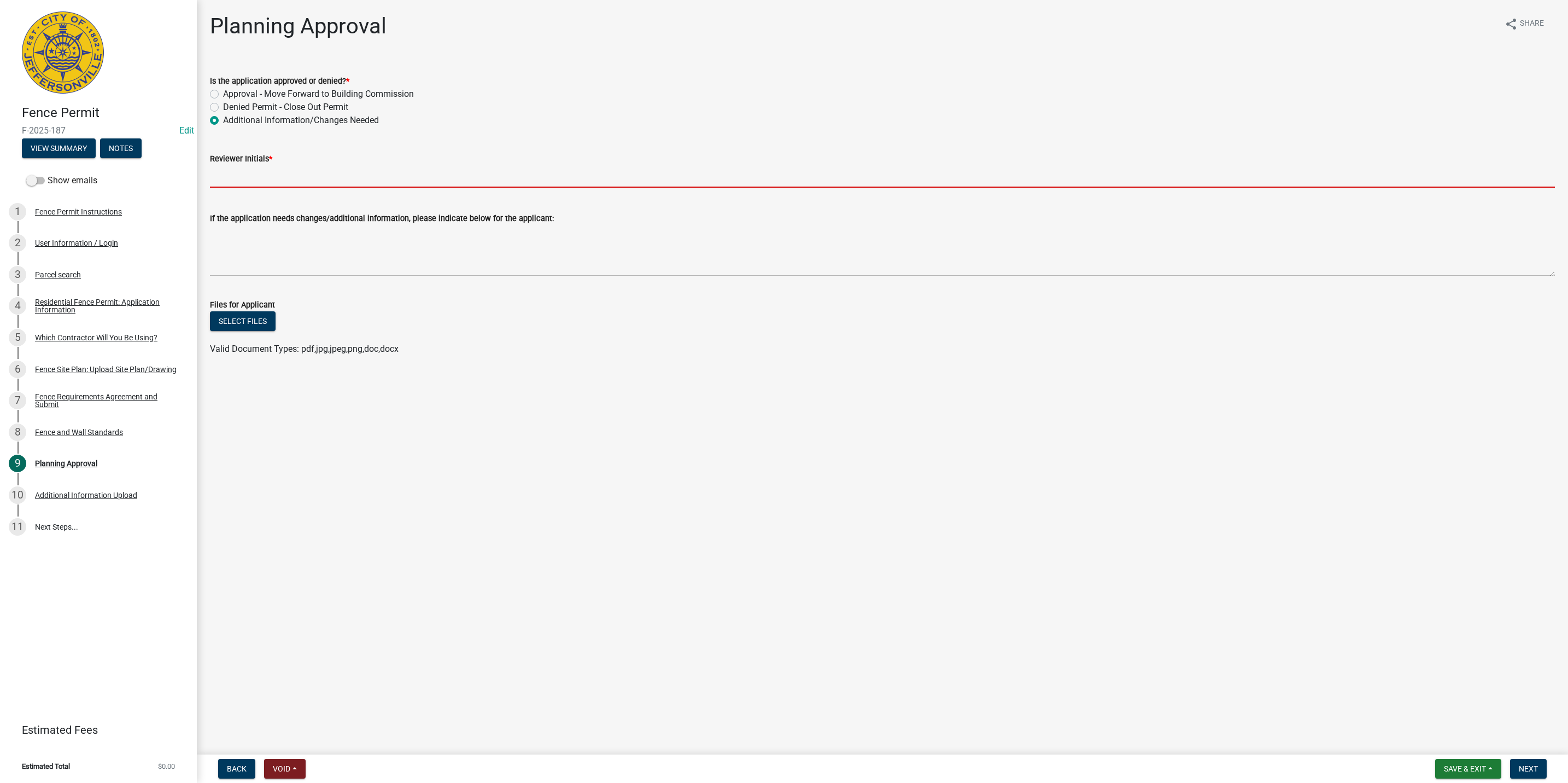
click at [261, 168] on input "Reviewer Initials *" at bounding box center [882, 175] width 1345 height 22
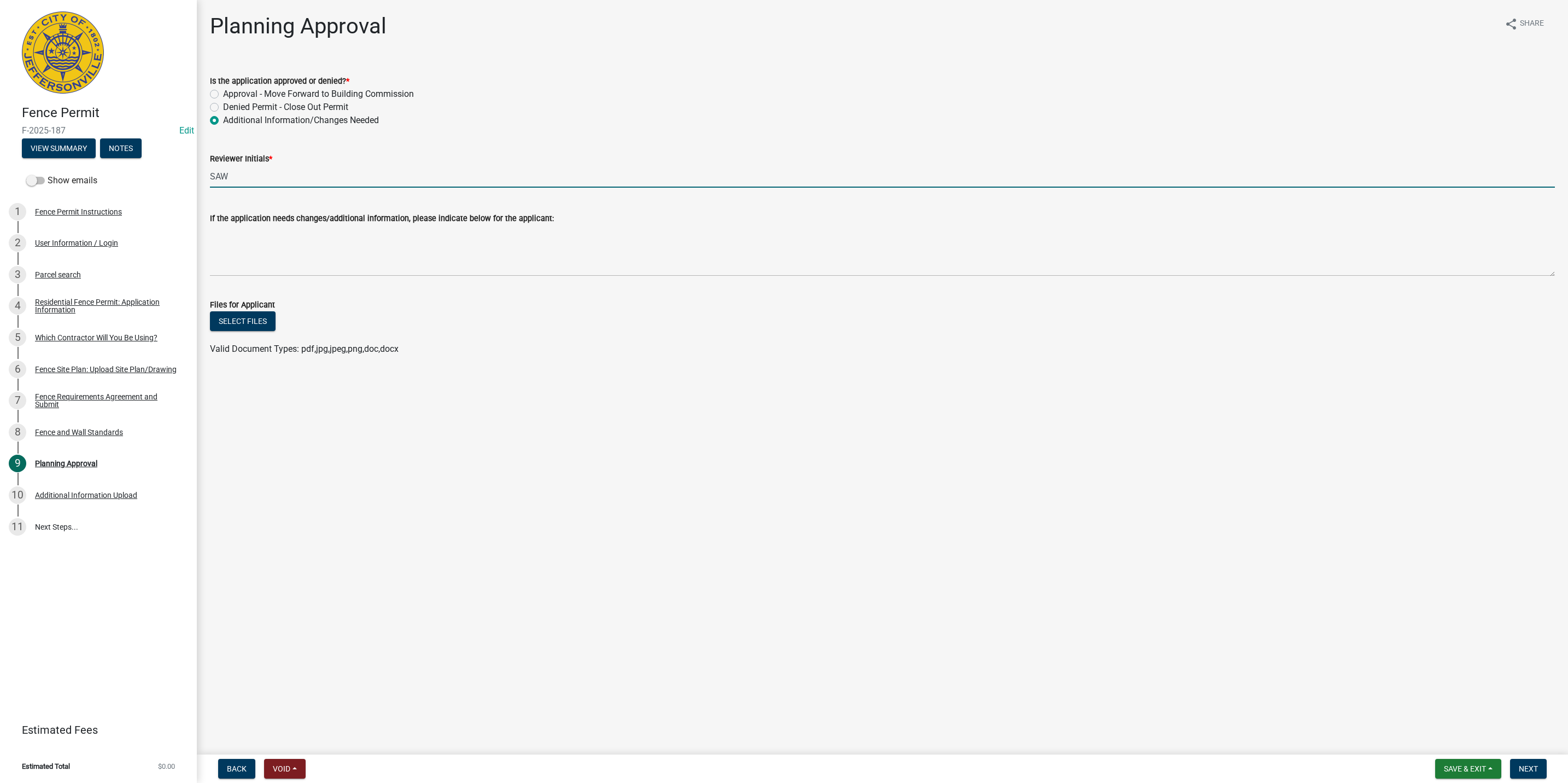
type input "SAW"
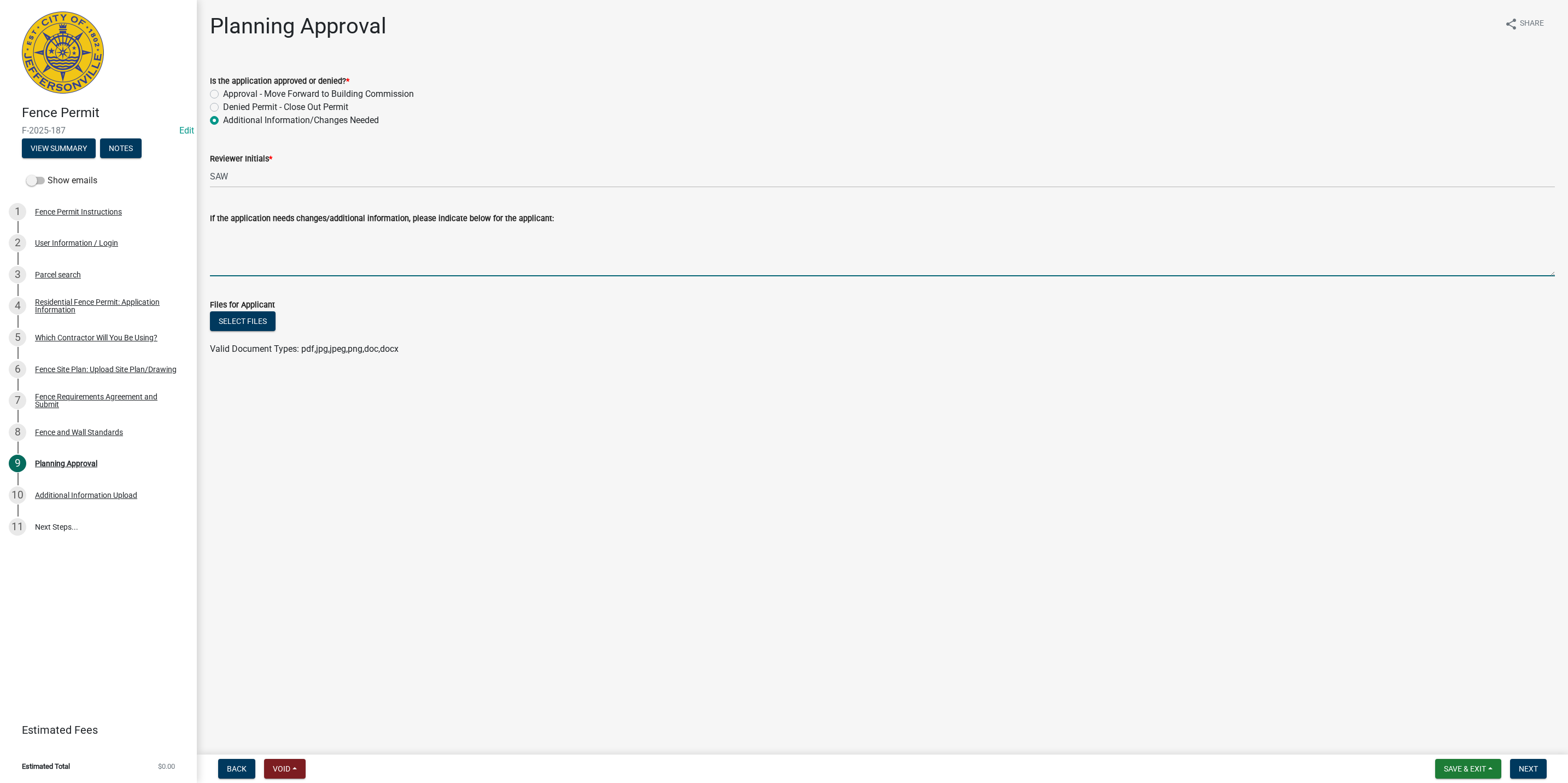
click at [239, 243] on textarea "If the application needs changes/additional information, please indicate below …" at bounding box center [882, 251] width 1345 height 52
type textarea "A second gate is required at the rear of the property as the rear fence line ab…"
click at [1539, 763] on button "Next" at bounding box center [1528, 769] width 36 height 20
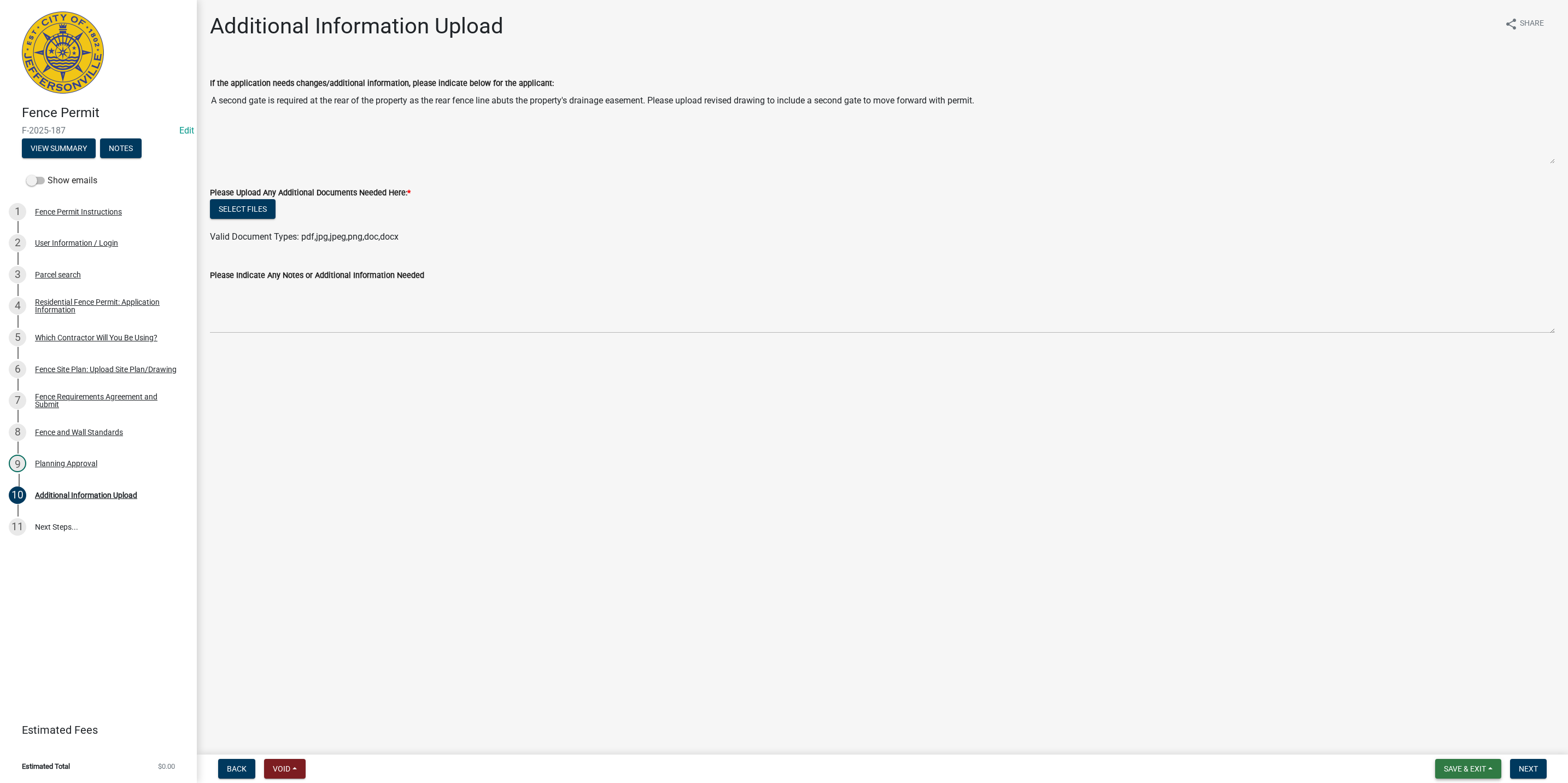
click at [1481, 762] on button "Save & Exit" at bounding box center [1467, 769] width 66 height 20
click at [1435, 741] on button "Save & Exit" at bounding box center [1457, 740] width 87 height 26
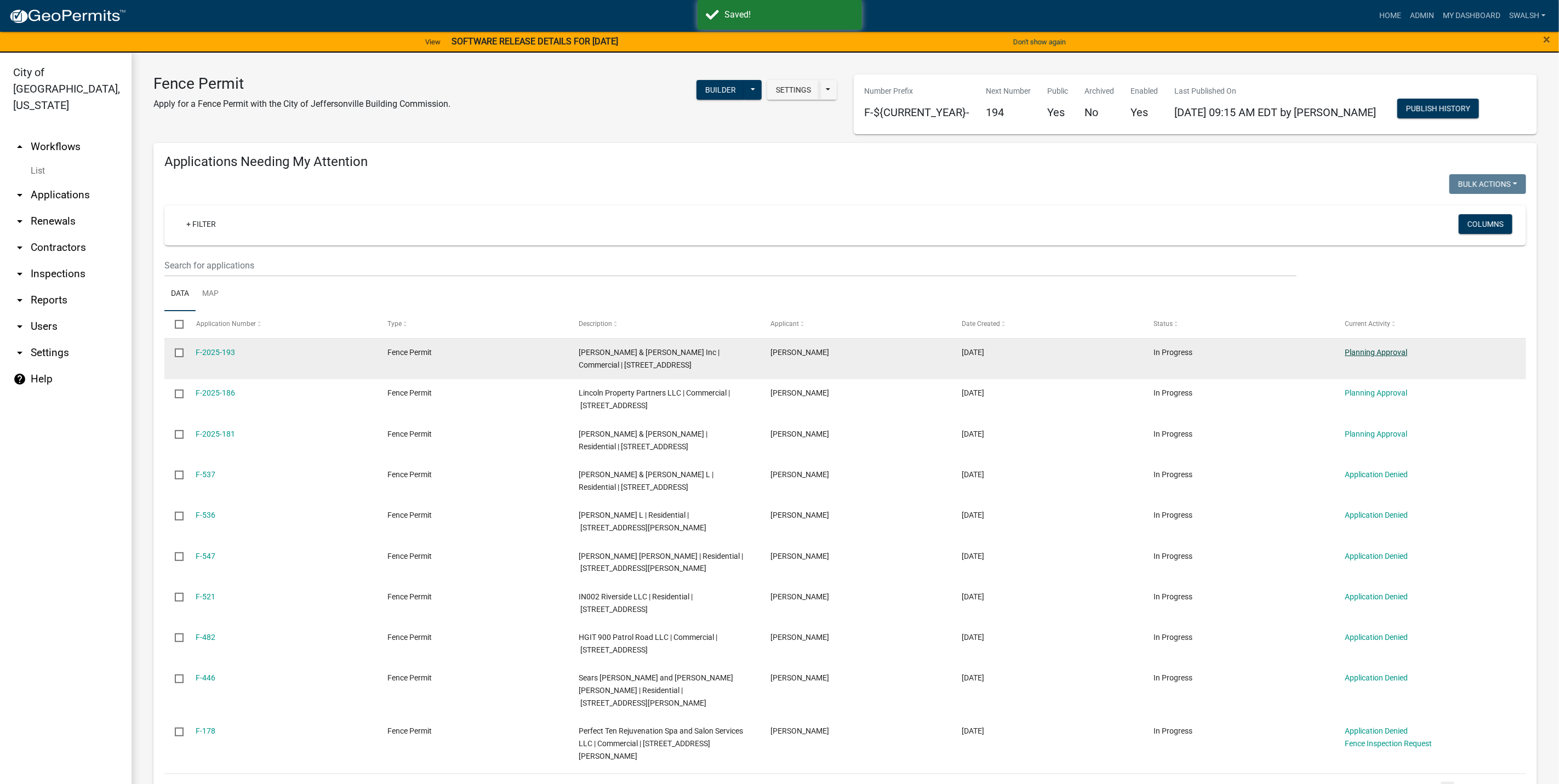
click at [1396, 351] on link "Planning Approval" at bounding box center [1376, 351] width 62 height 9
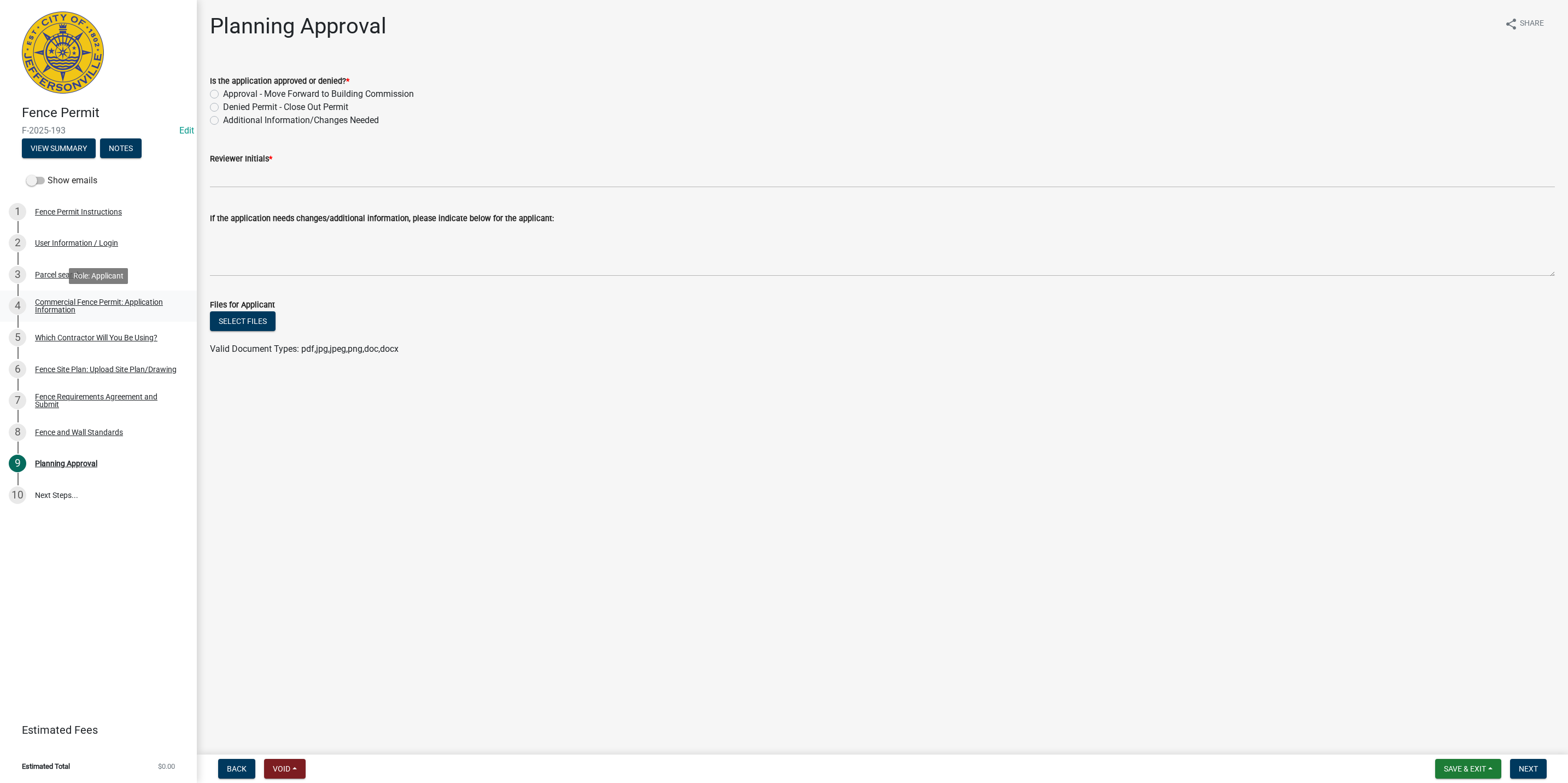
click at [121, 300] on div "Commercial Fence Permit: Application Information" at bounding box center [107, 306] width 145 height 15
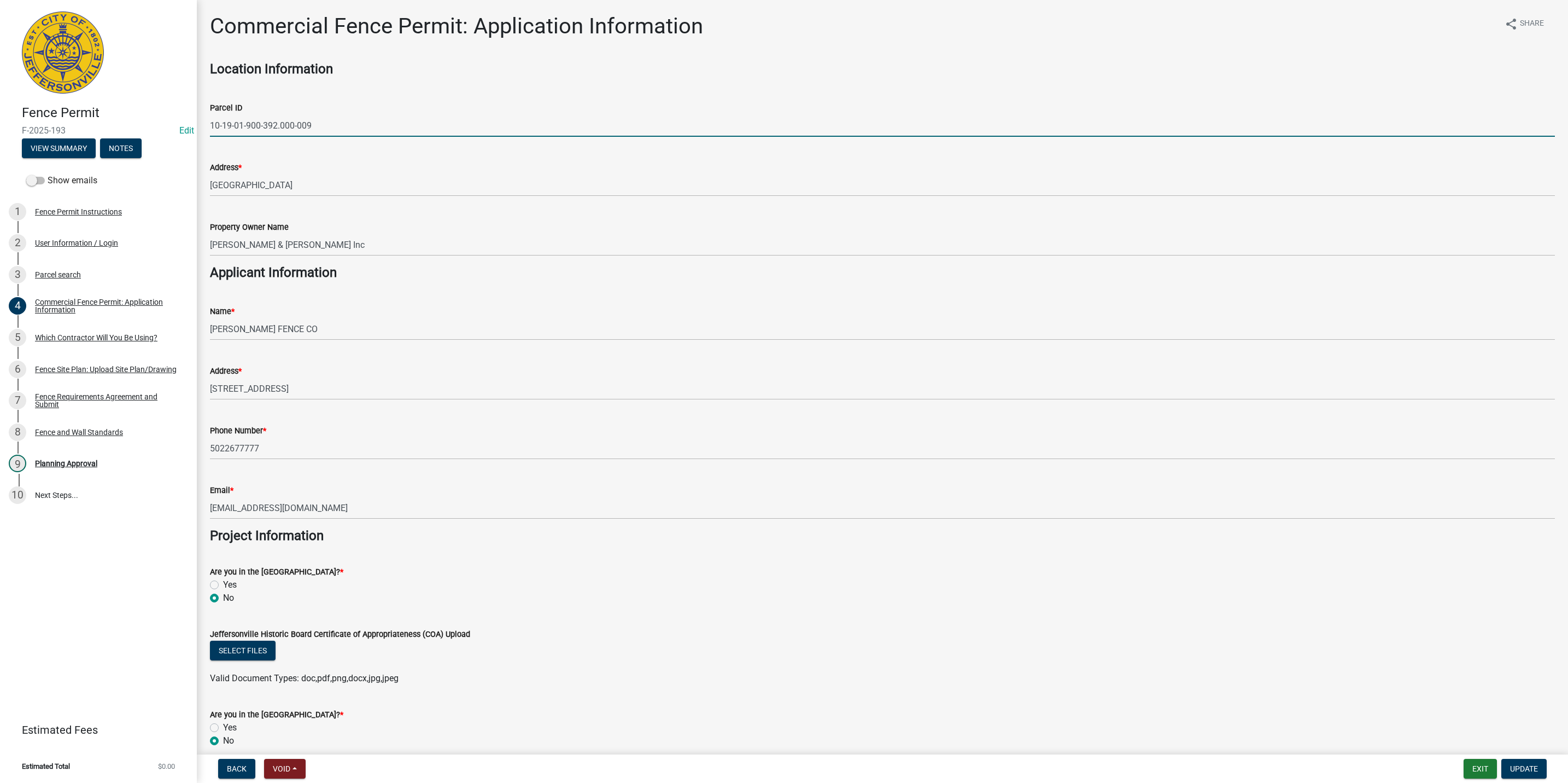
drag, startPoint x: 337, startPoint y: 123, endPoint x: 161, endPoint y: 123, distance: 176.0
click at [161, 123] on div "Fence Permit F-2025-193 Edit View Summary Notes Show emails 1 Fence Permit Inst…" at bounding box center [784, 391] width 1568 height 783
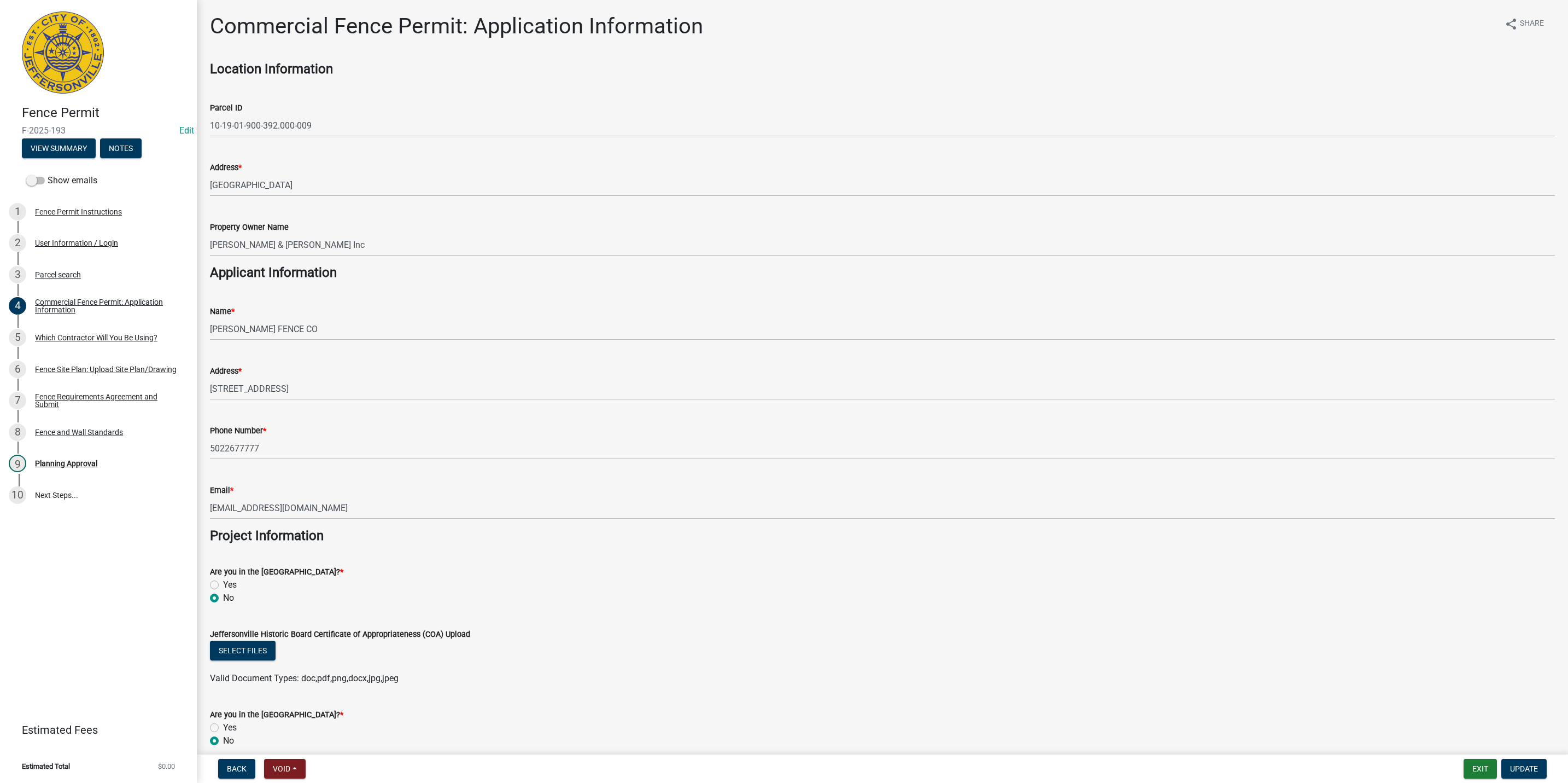
click at [557, 229] on div "Property Owner Name" at bounding box center [882, 227] width 1345 height 13
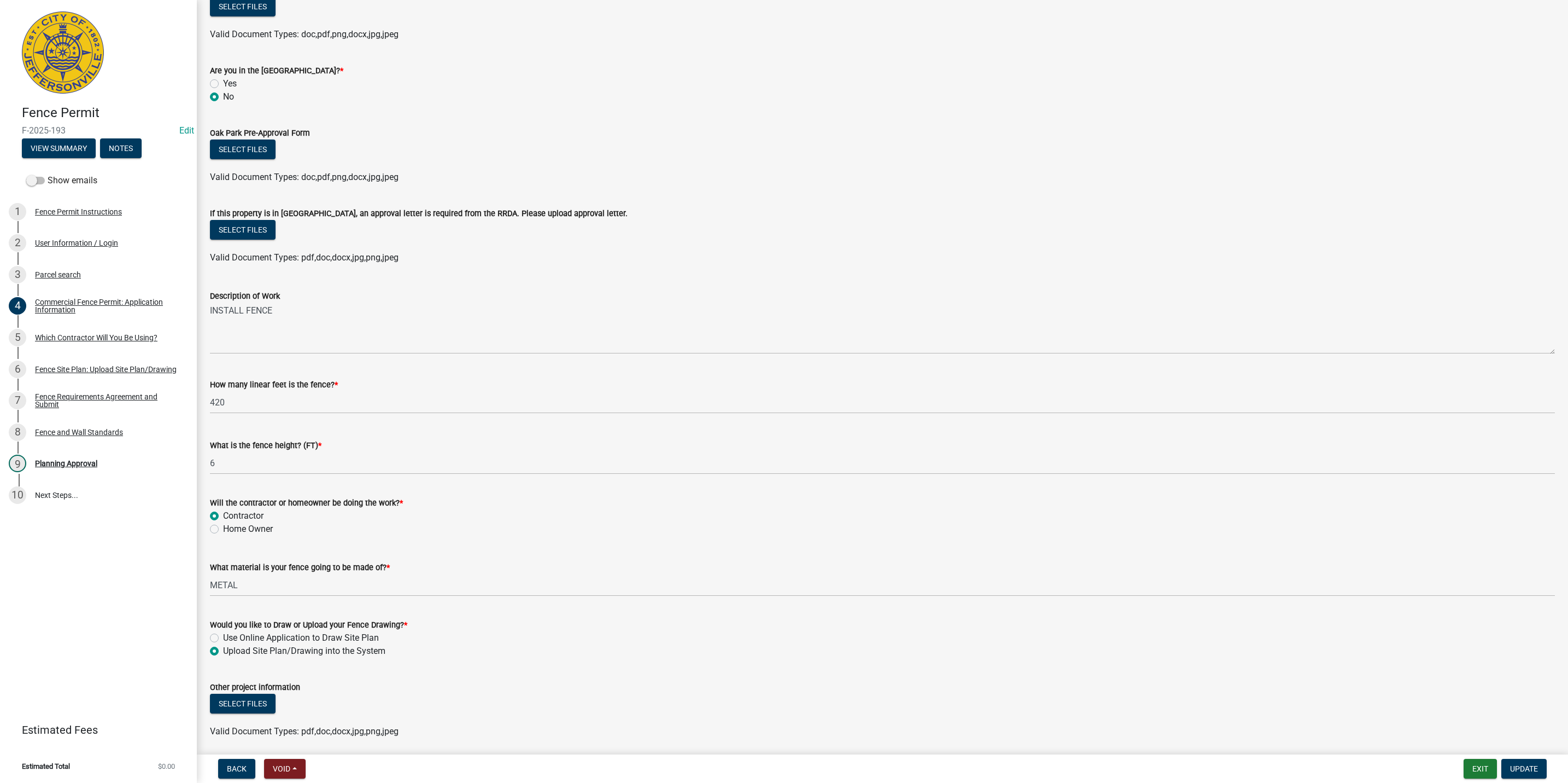
scroll to position [684, 0]
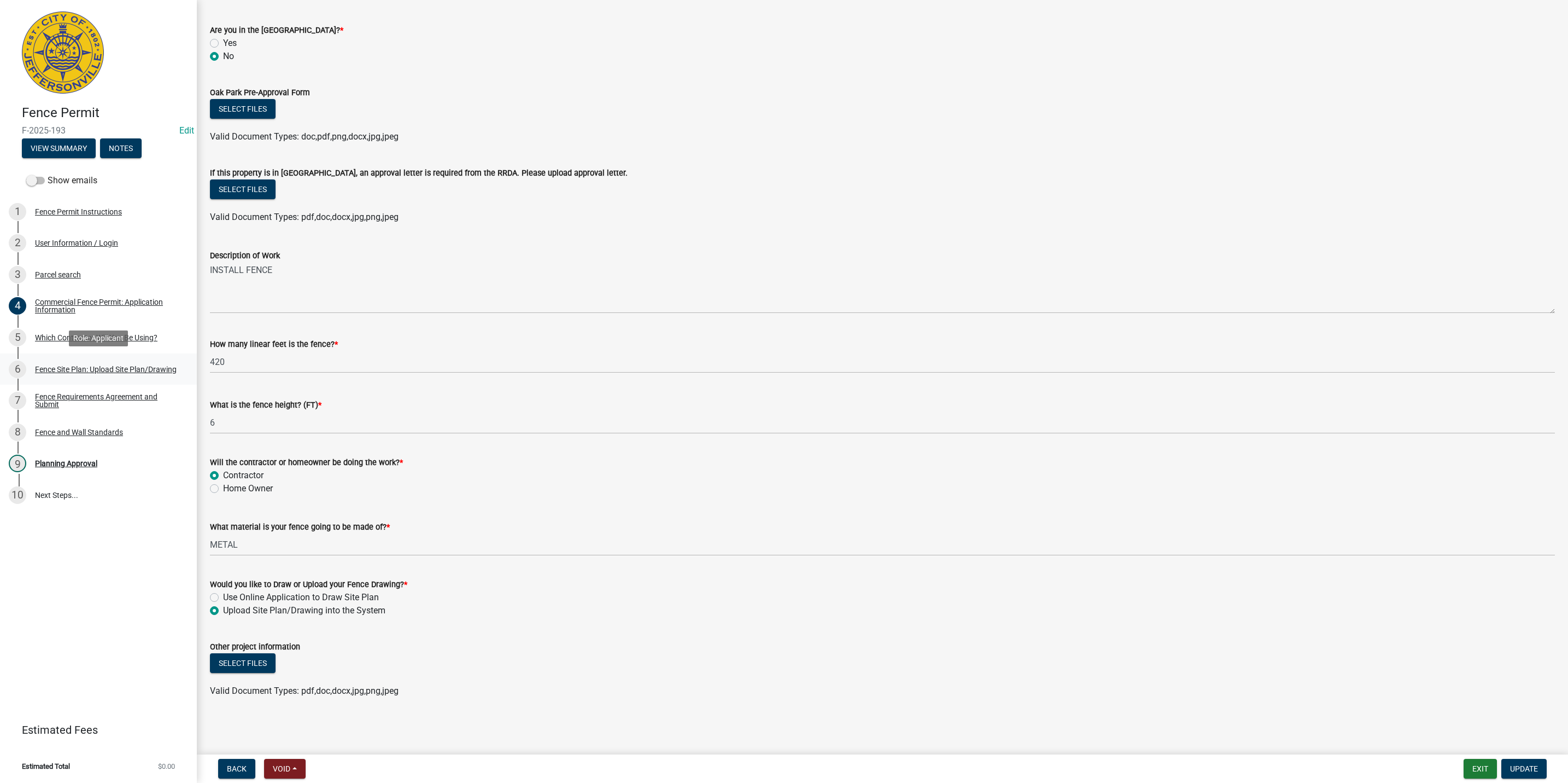
click at [106, 365] on div "Fence Site Plan: Upload Site Plan/Drawing" at bounding box center [106, 369] width 142 height 8
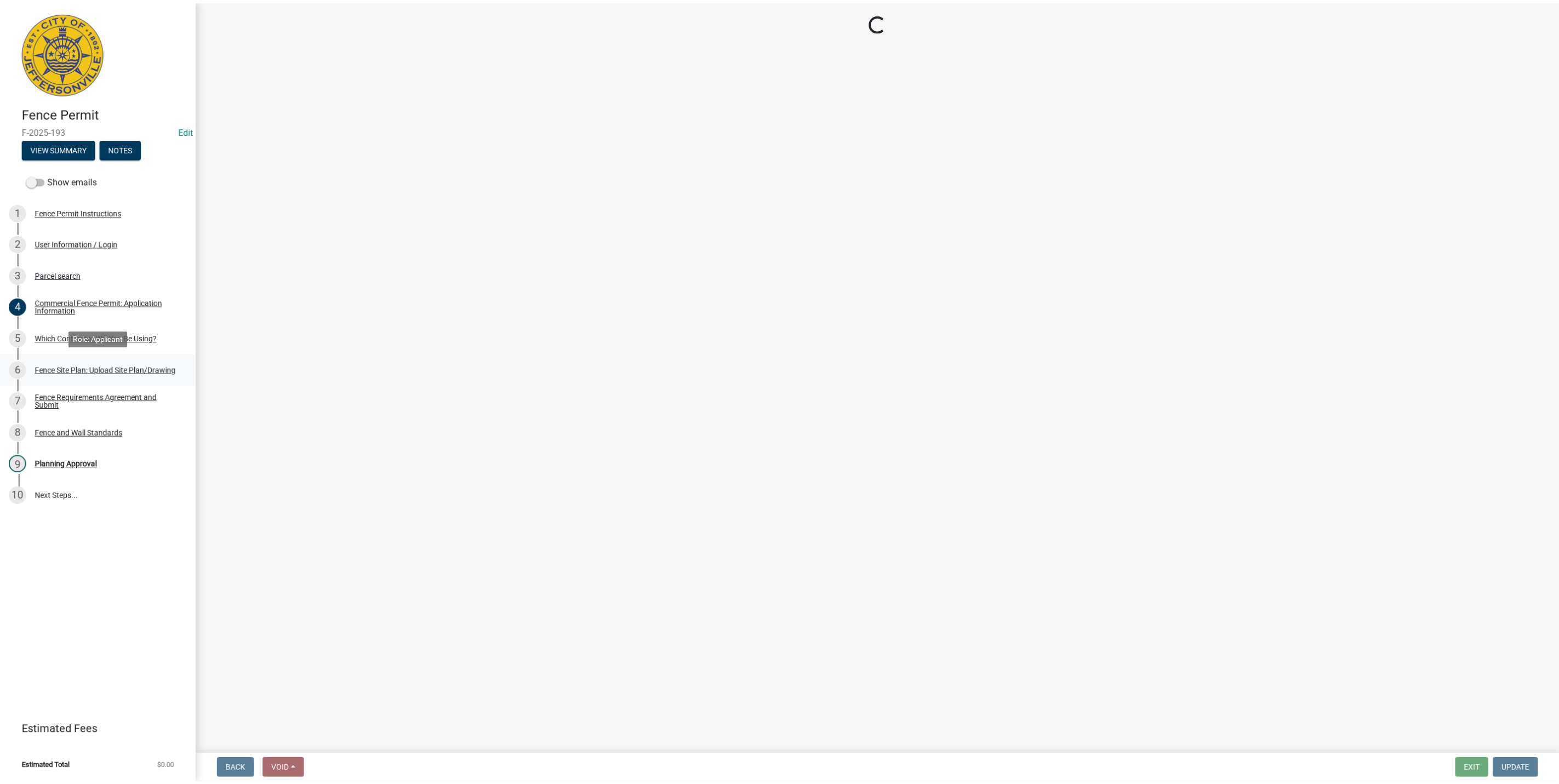
scroll to position [0, 0]
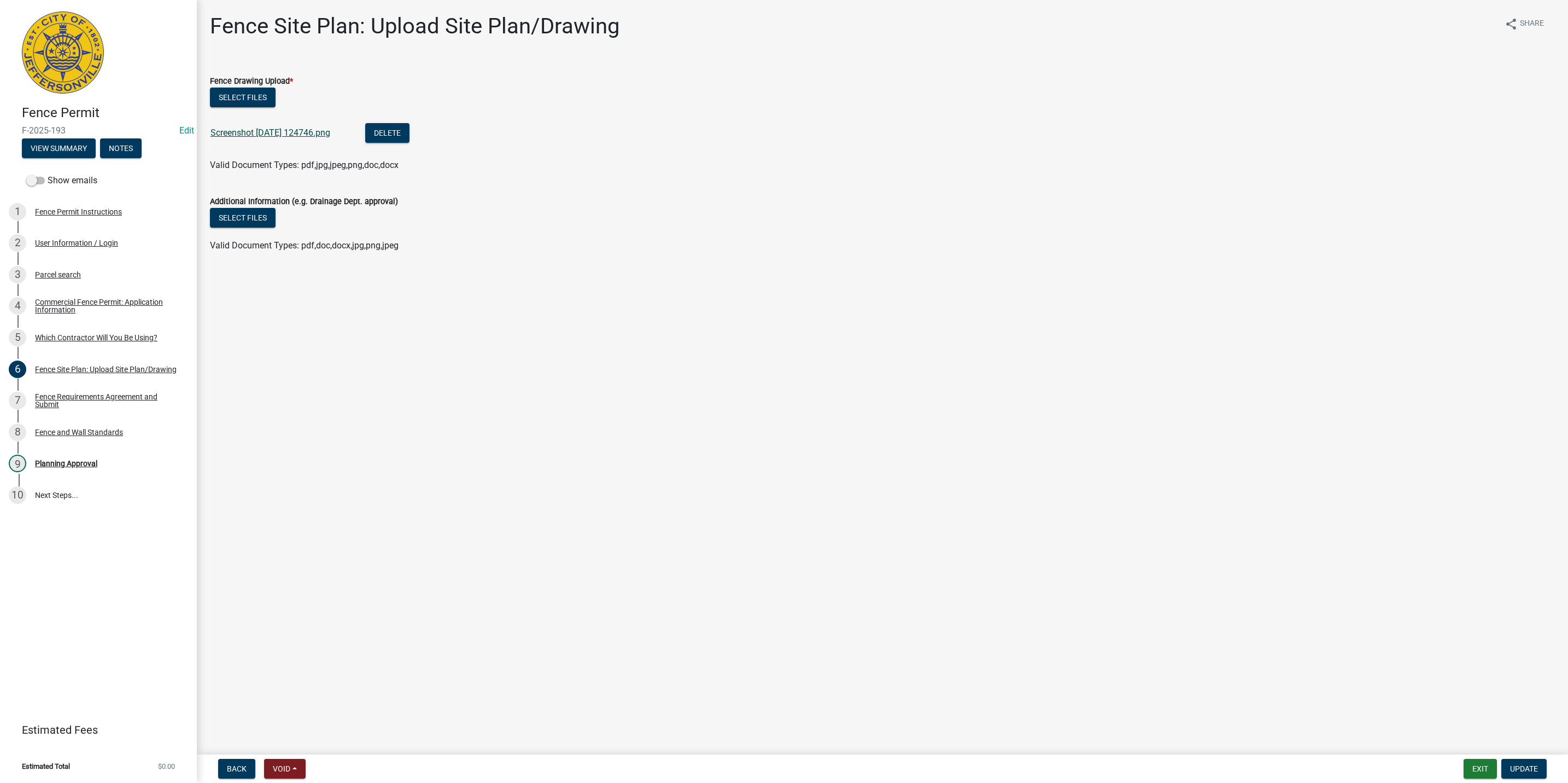
click at [226, 133] on link "Screenshot [DATE] 124746.png" at bounding box center [270, 132] width 120 height 11
click at [103, 453] on link "9 Planning Approval" at bounding box center [98, 463] width 196 height 32
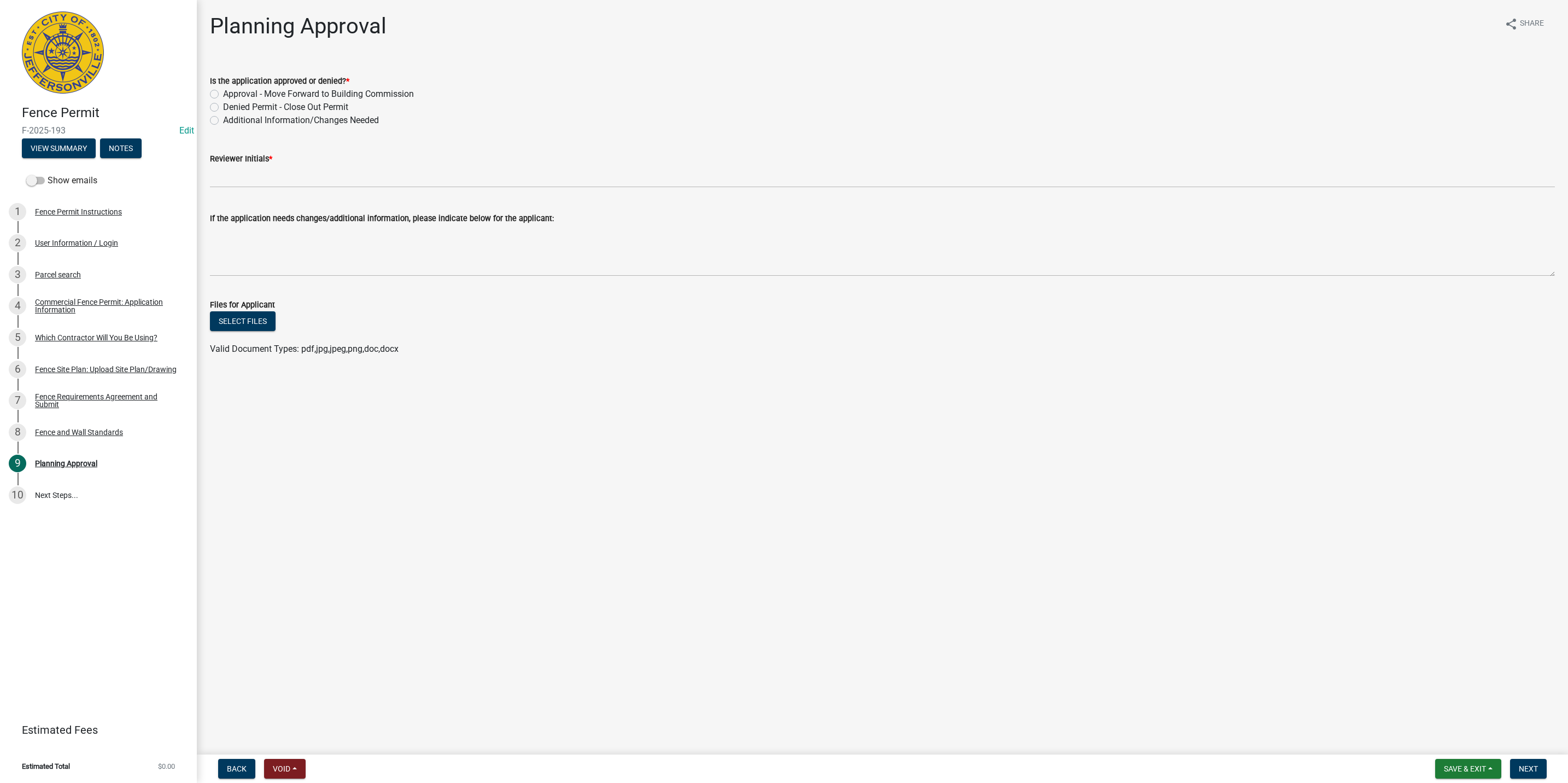
click at [235, 121] on label "Additional Information/Changes Needed" at bounding box center [301, 121] width 156 height 13
click at [230, 121] on input "Additional Information/Changes Needed" at bounding box center [226, 117] width 7 height 7
radio input "true"
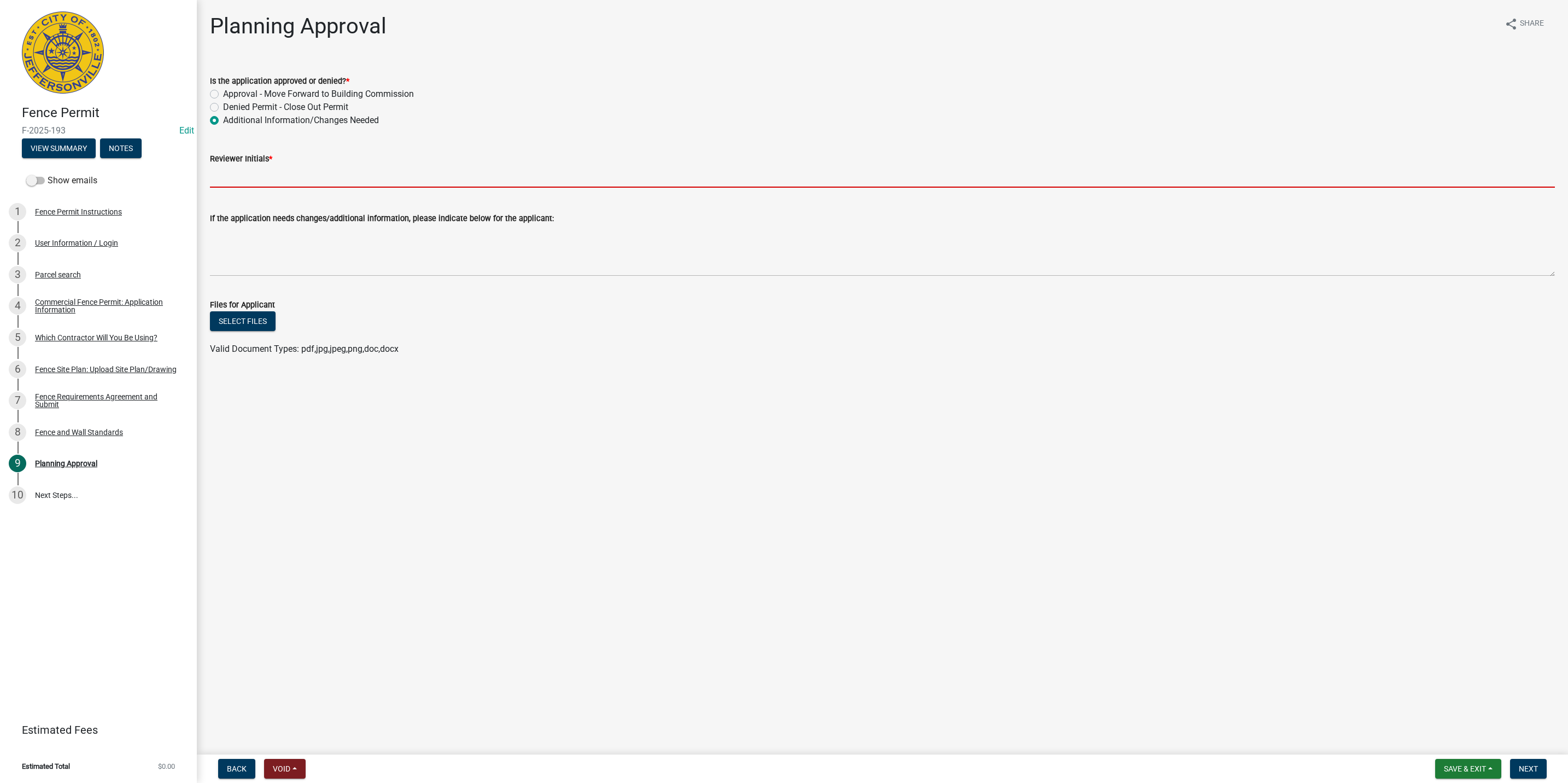
click at [250, 176] on input "Reviewer Initials *" at bounding box center [882, 175] width 1345 height 22
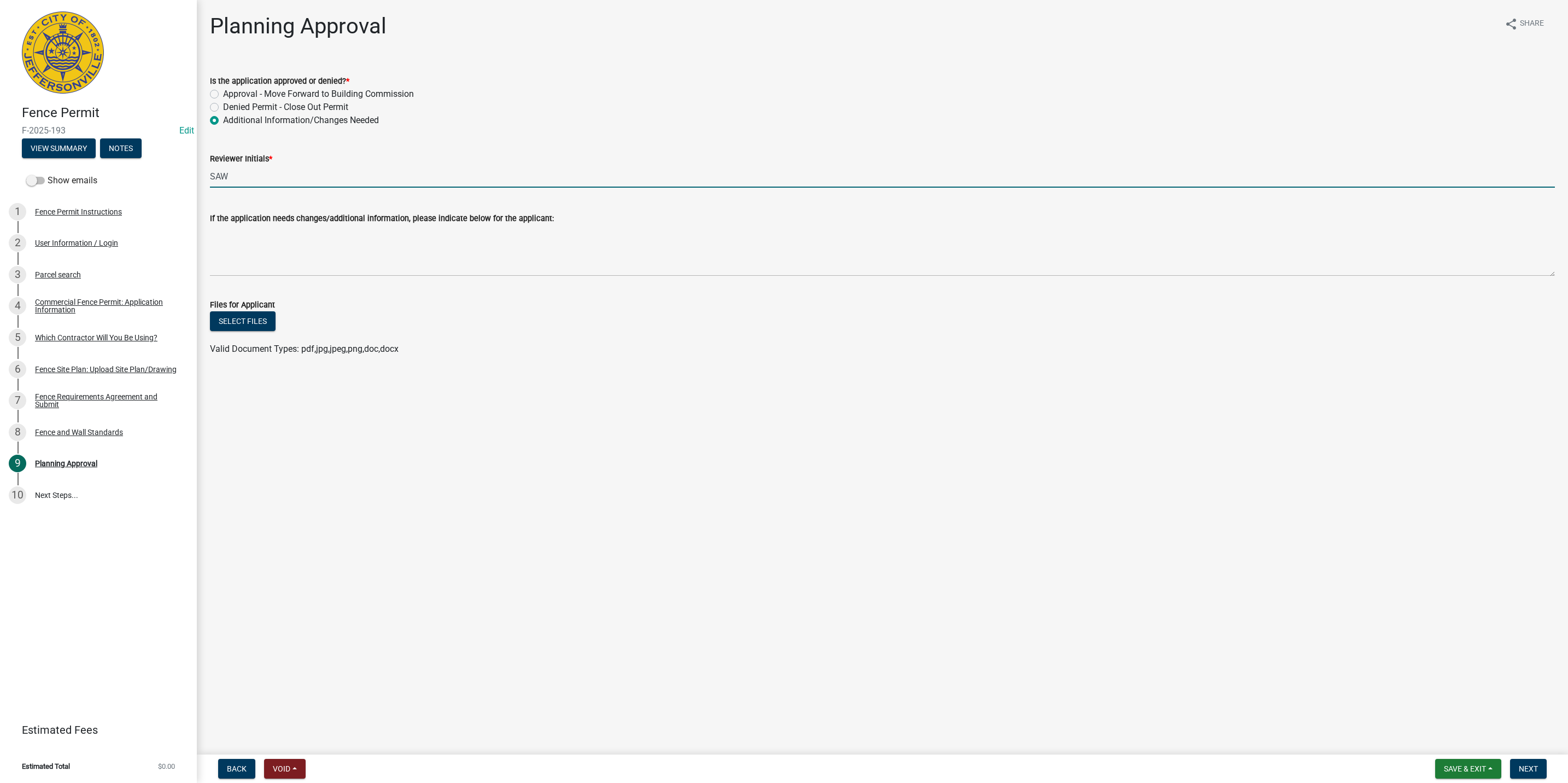
type input "SAW"
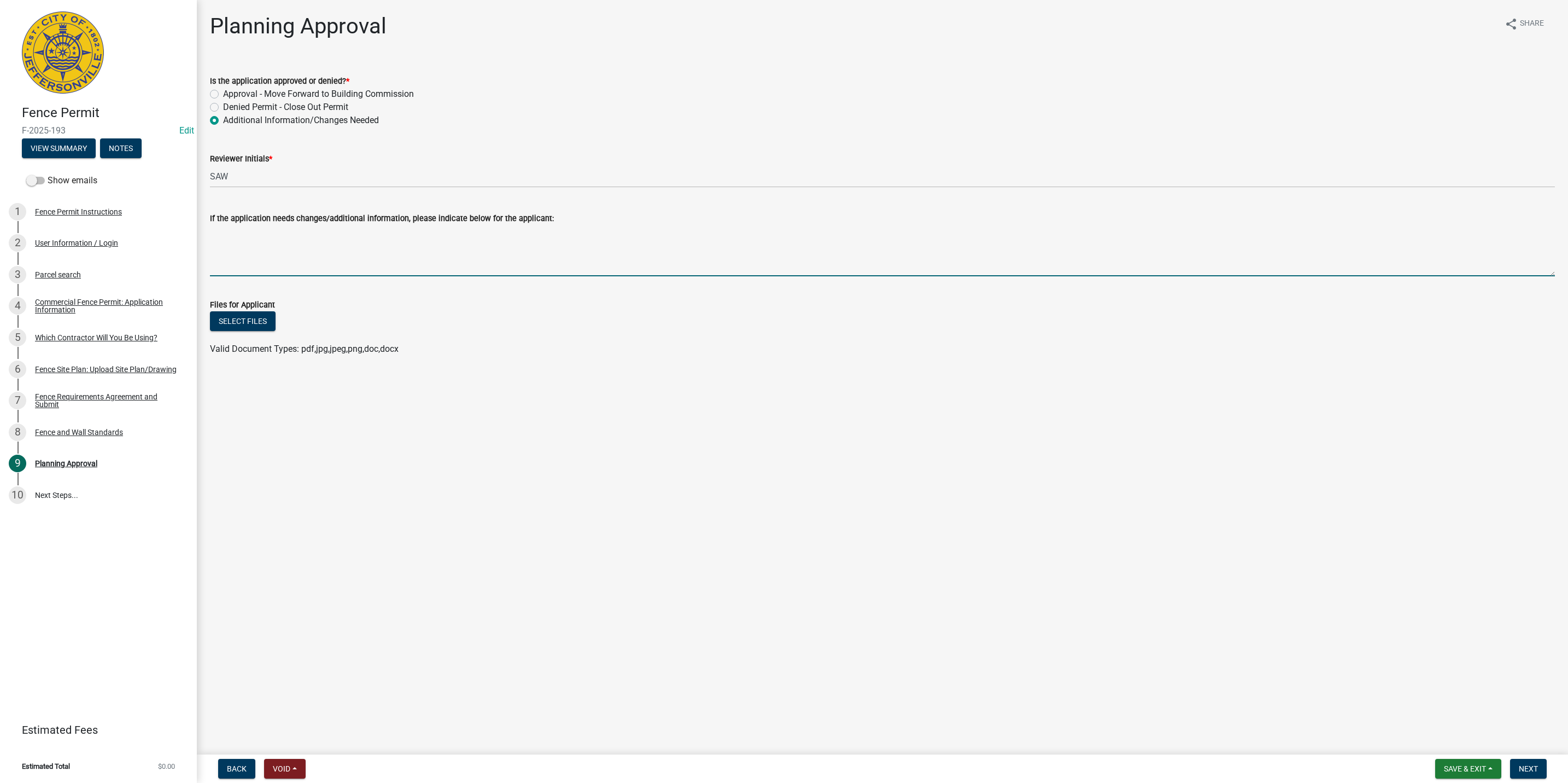
click at [232, 242] on textarea "If the application needs changes/additional information, please indicate below …" at bounding box center [882, 251] width 1345 height 52
click at [703, 242] on textarea "As discussed in previous applications for this permit, two seperate fence permi…" at bounding box center [882, 251] width 1345 height 52
click at [812, 243] on textarea "As discussed in previous applications for this permit, two seperate fence permi…" at bounding box center [882, 251] width 1345 height 52
type textarea "As discussed in previous applications for this permit, two seperate fence permi…"
click at [1530, 765] on span "Next" at bounding box center [1528, 768] width 19 height 9
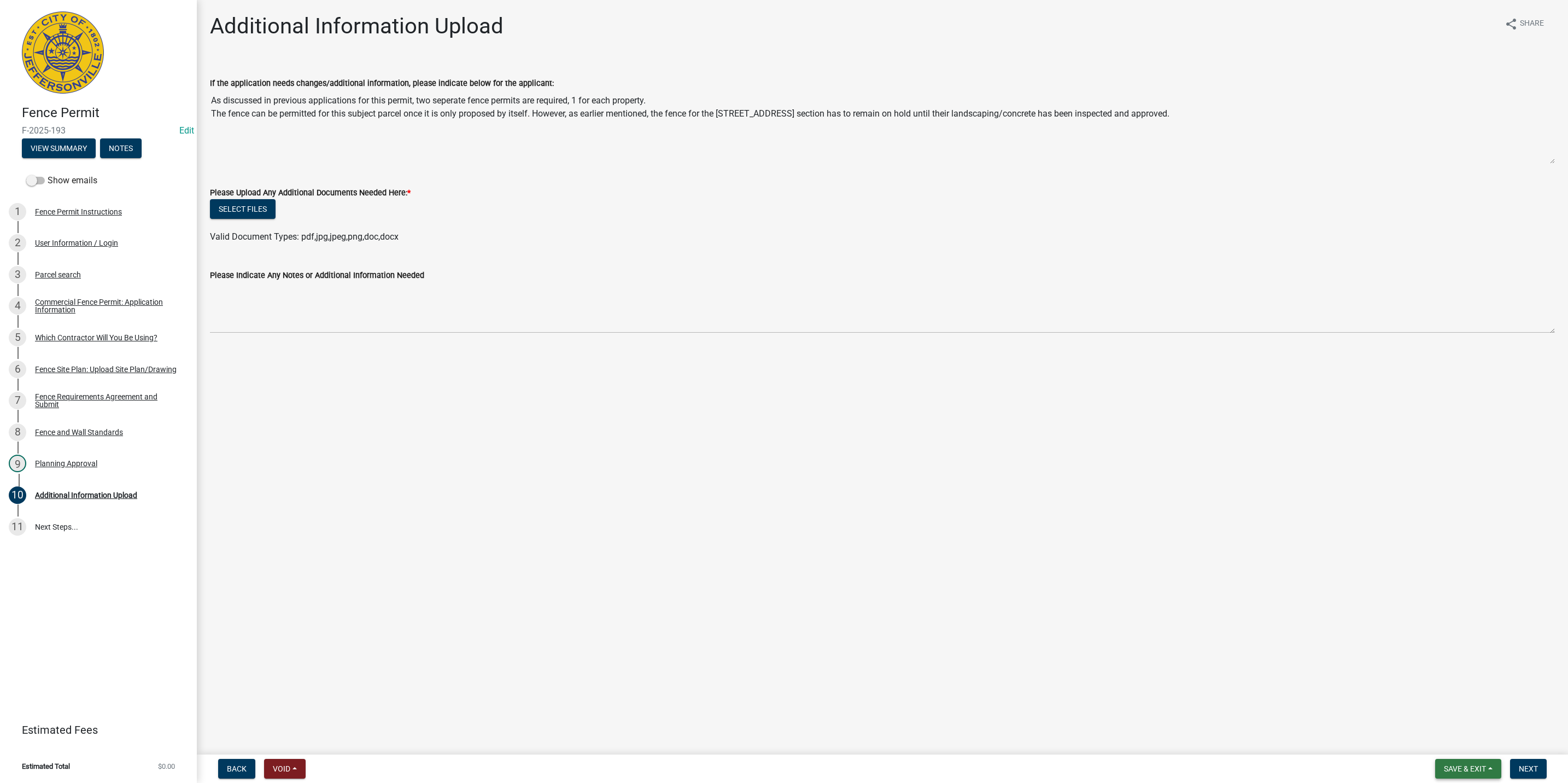
click at [1455, 760] on button "Save & Exit" at bounding box center [1467, 769] width 66 height 20
click at [1437, 733] on button "Save & Exit" at bounding box center [1457, 740] width 87 height 26
